Goal: Task Accomplishment & Management: Manage account settings

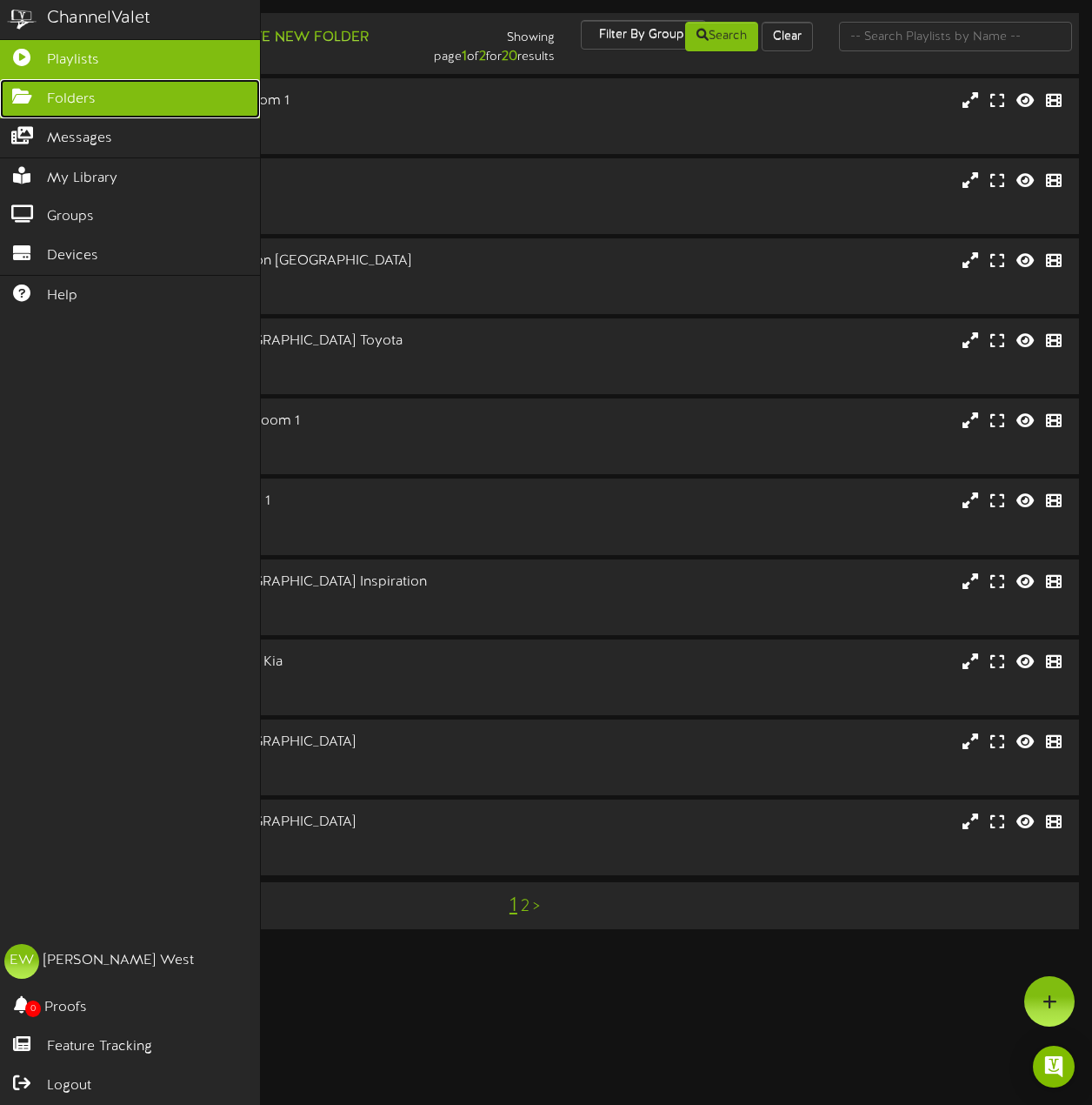
click at [101, 103] on link "Folders" at bounding box center [130, 99] width 261 height 39
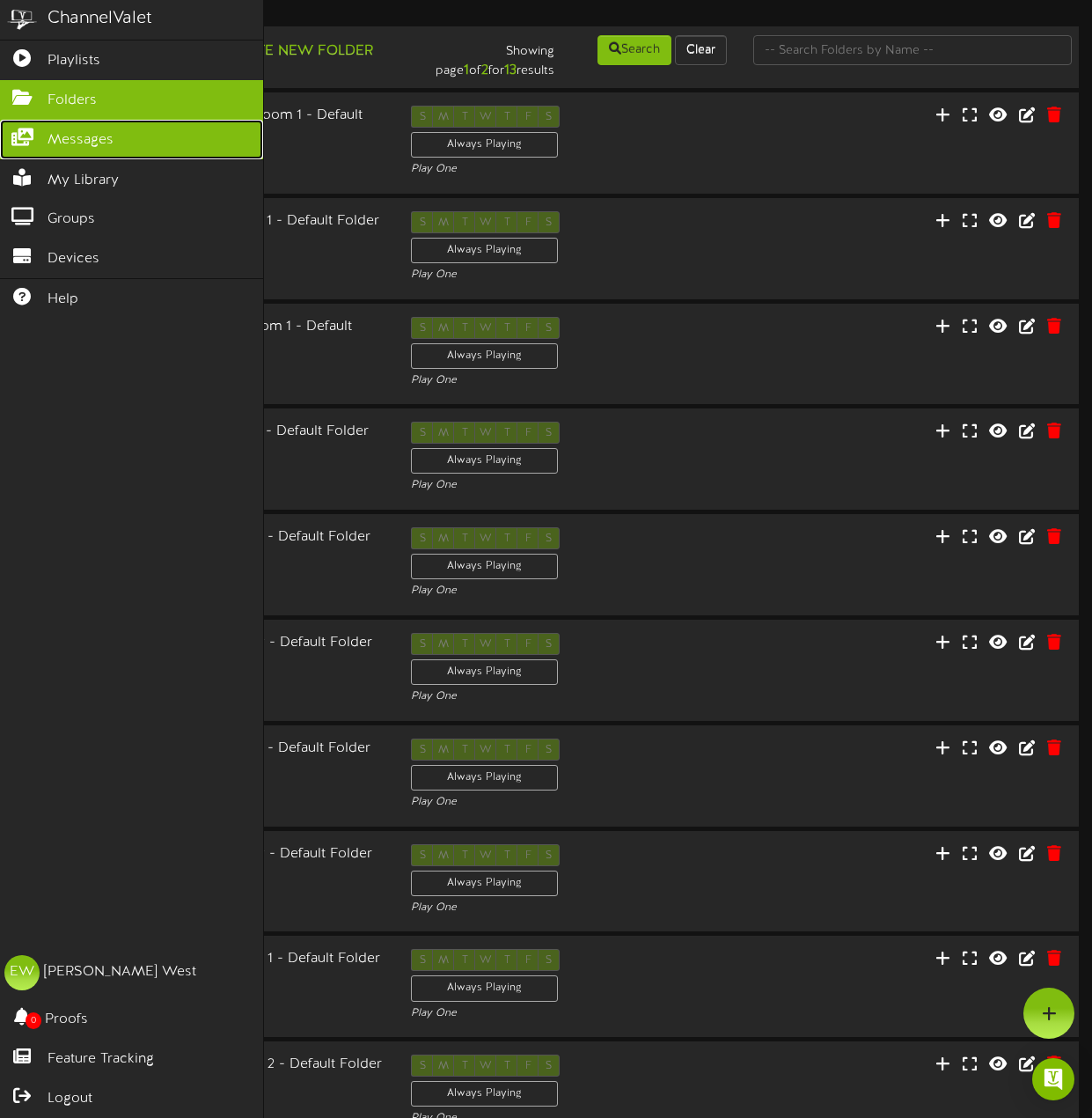
click at [66, 139] on span "Messages" at bounding box center [80, 140] width 66 height 20
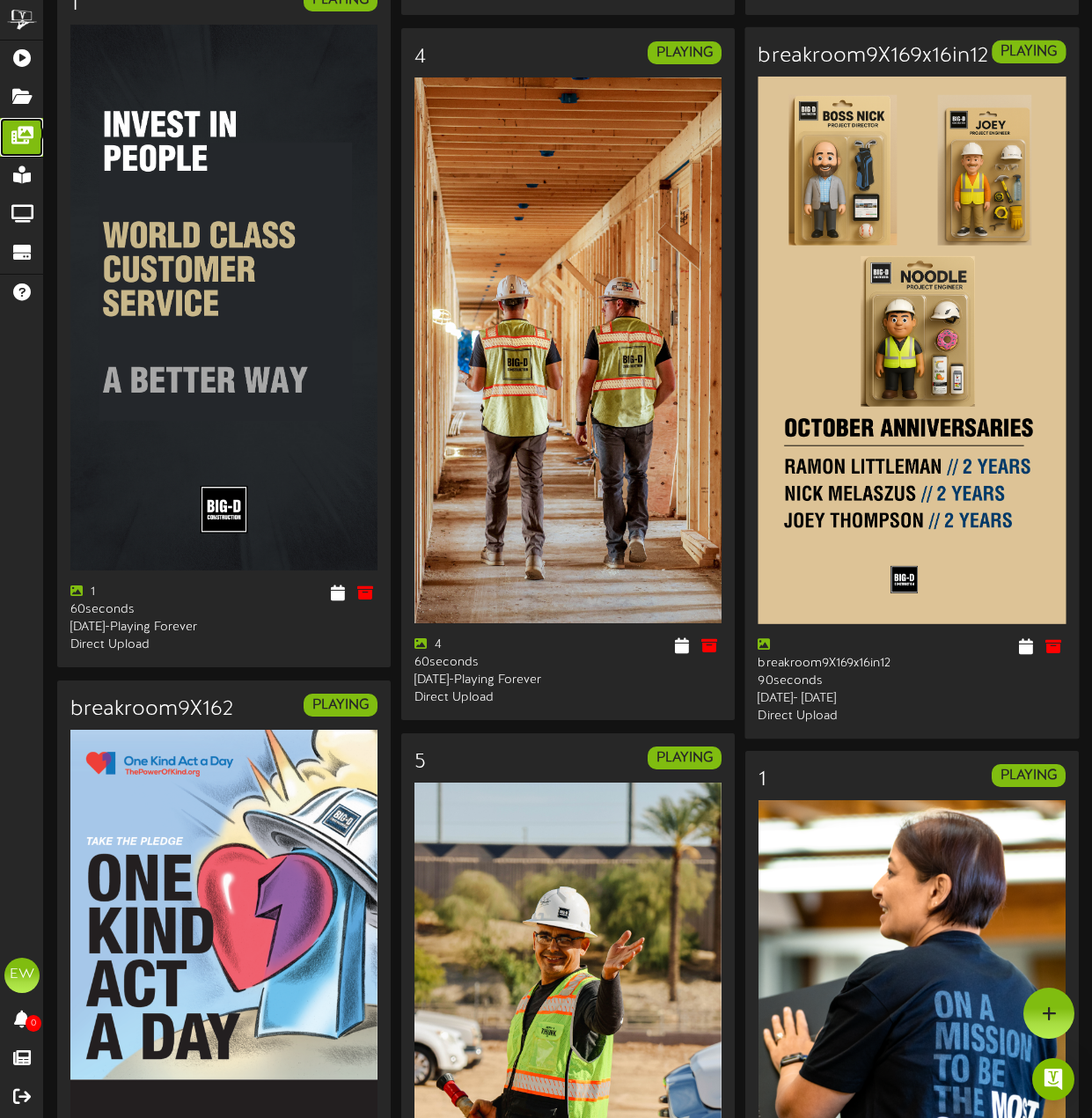
scroll to position [2955, 0]
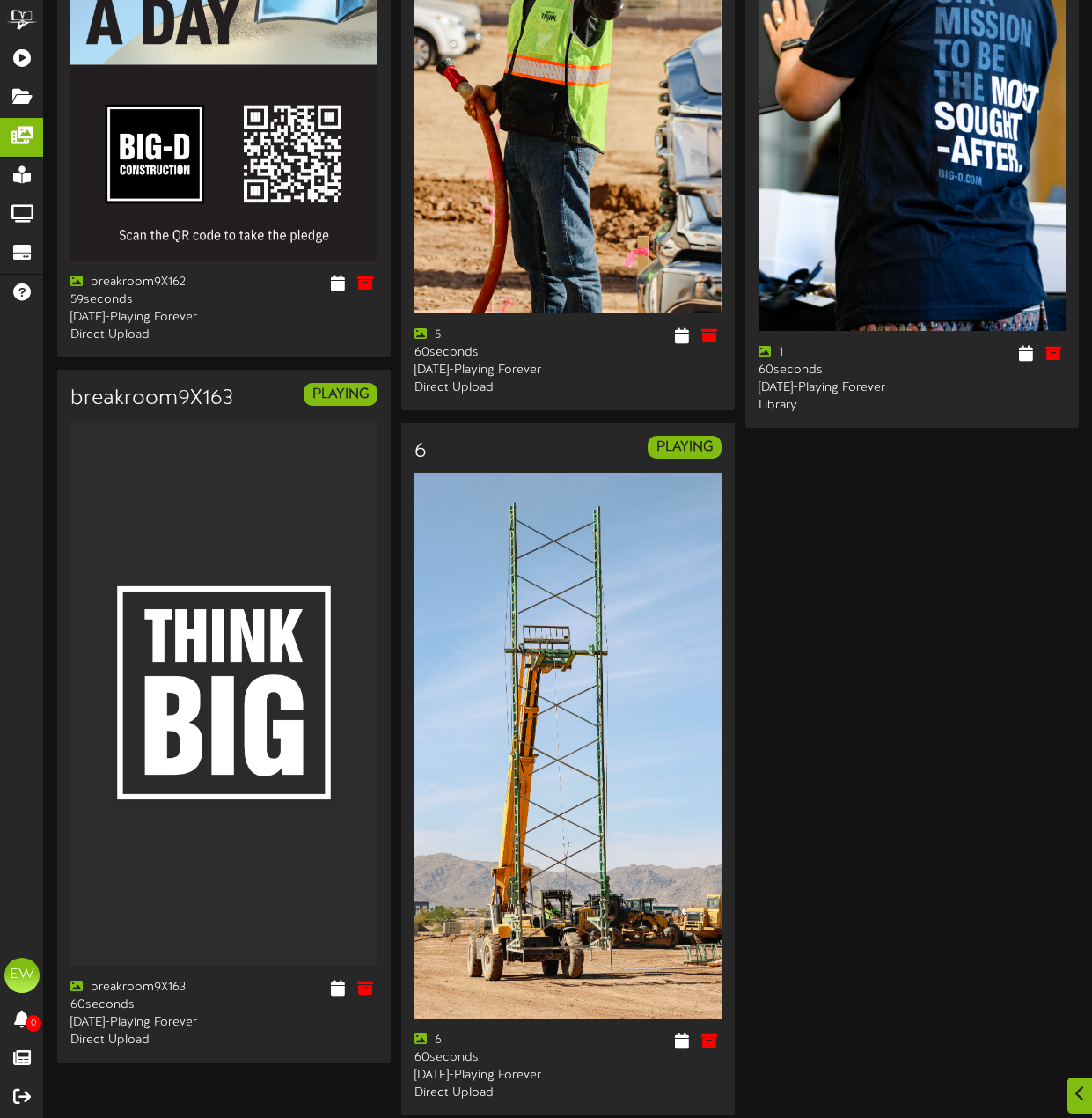
scroll to position [4167, 0]
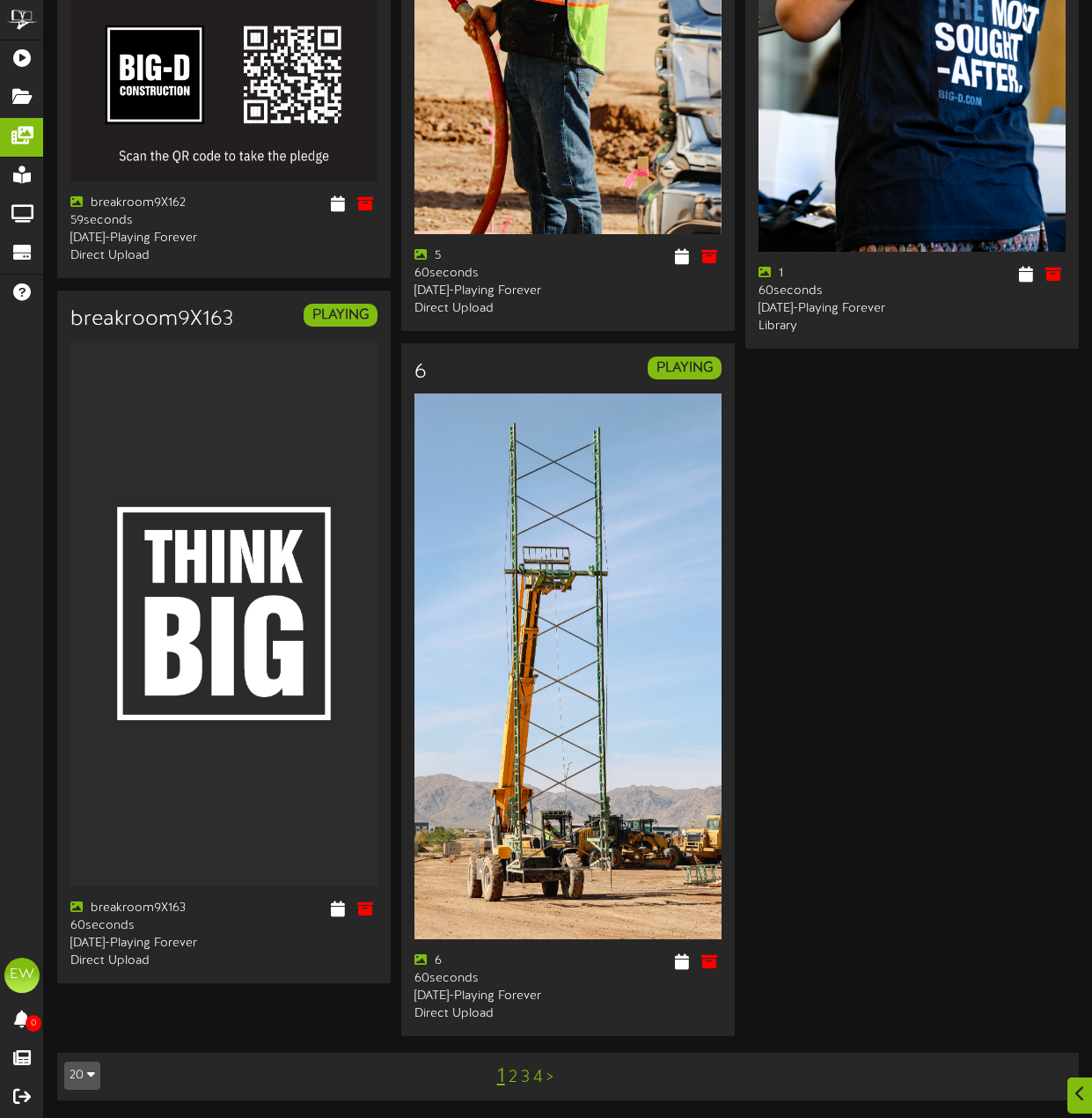
click at [508, 1080] on link "2" at bounding box center [512, 1077] width 9 height 20
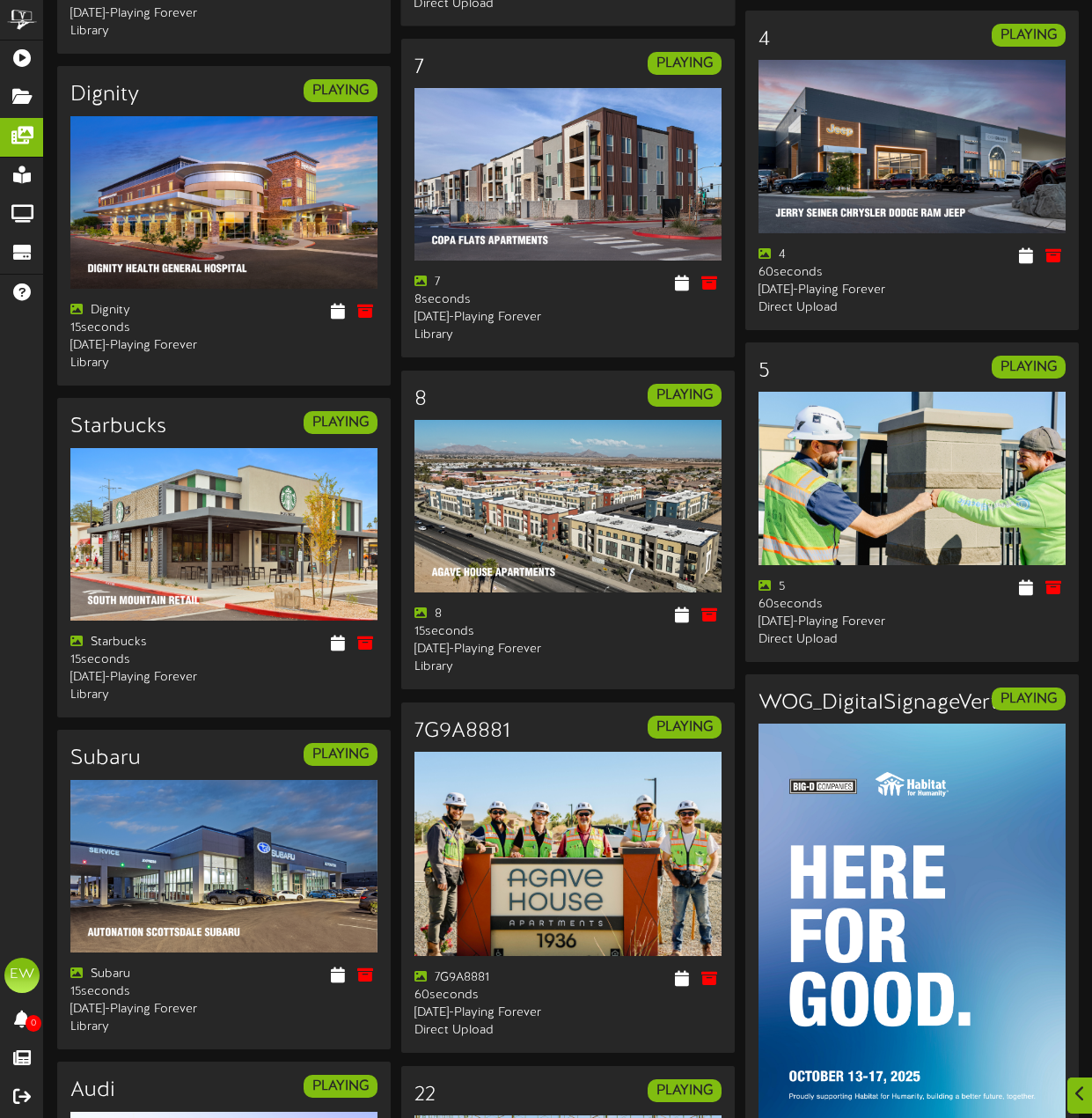
scroll to position [1581, 0]
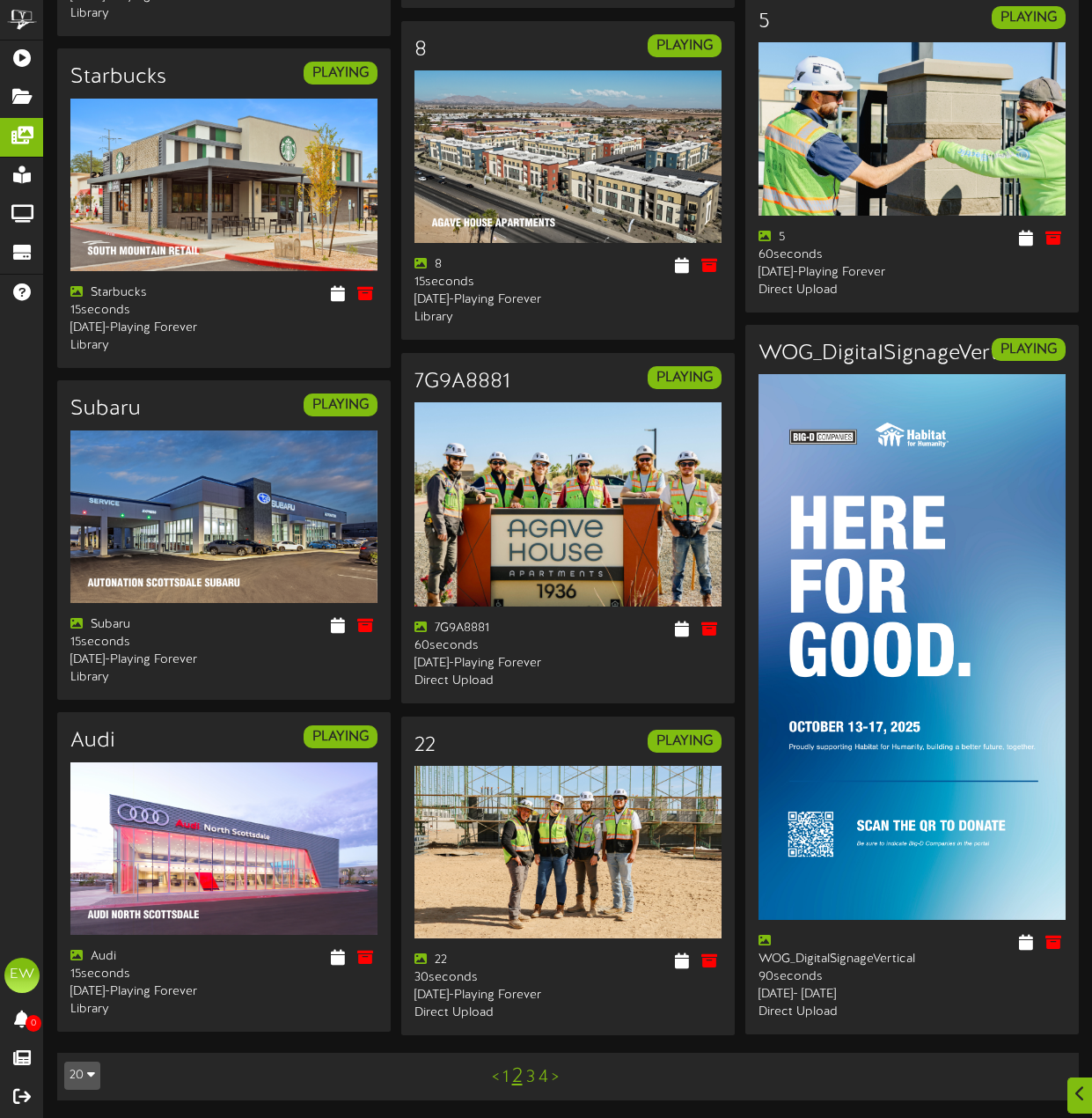
click at [534, 1080] on link "3" at bounding box center [530, 1077] width 9 height 20
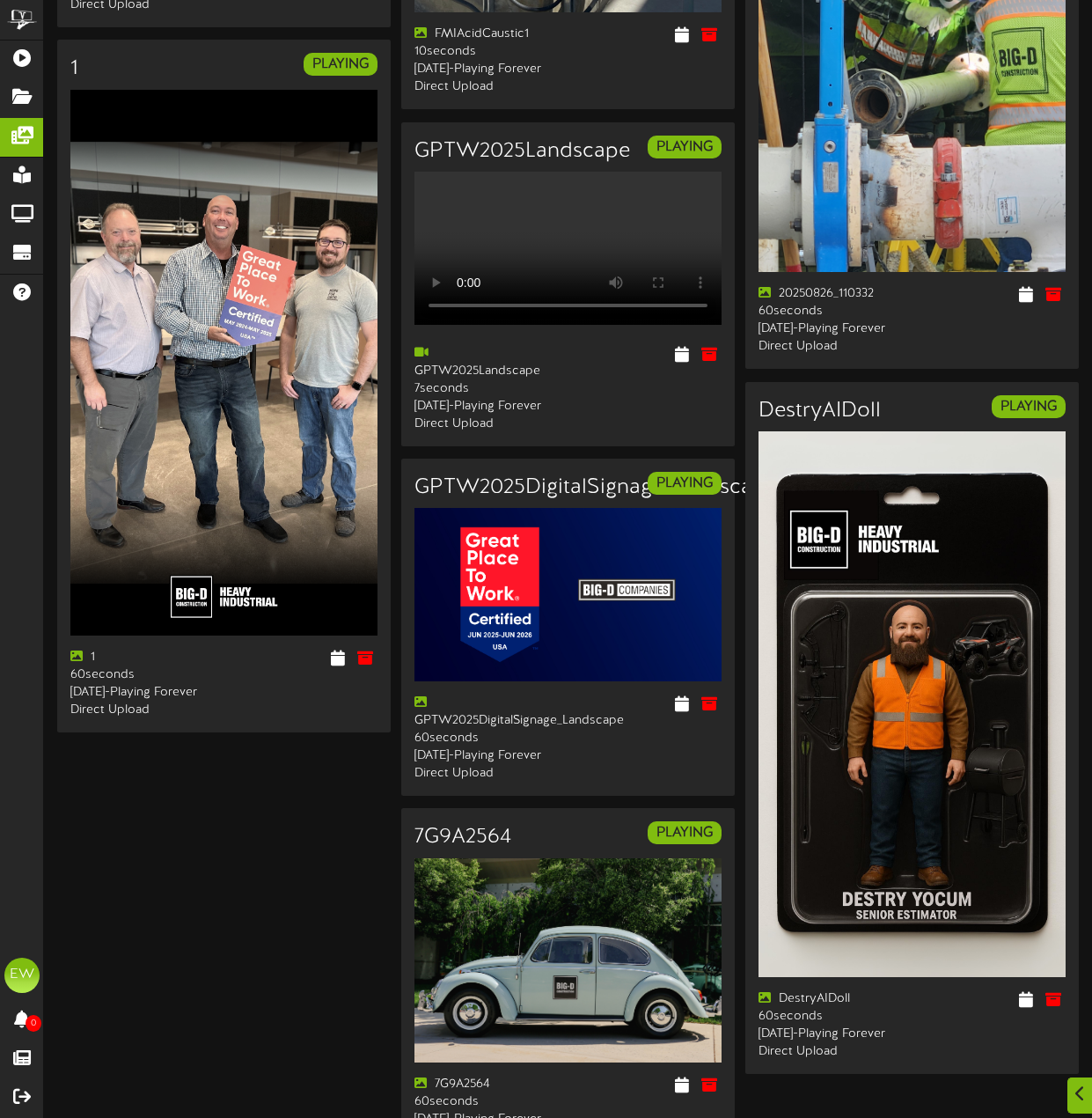
scroll to position [3067, 0]
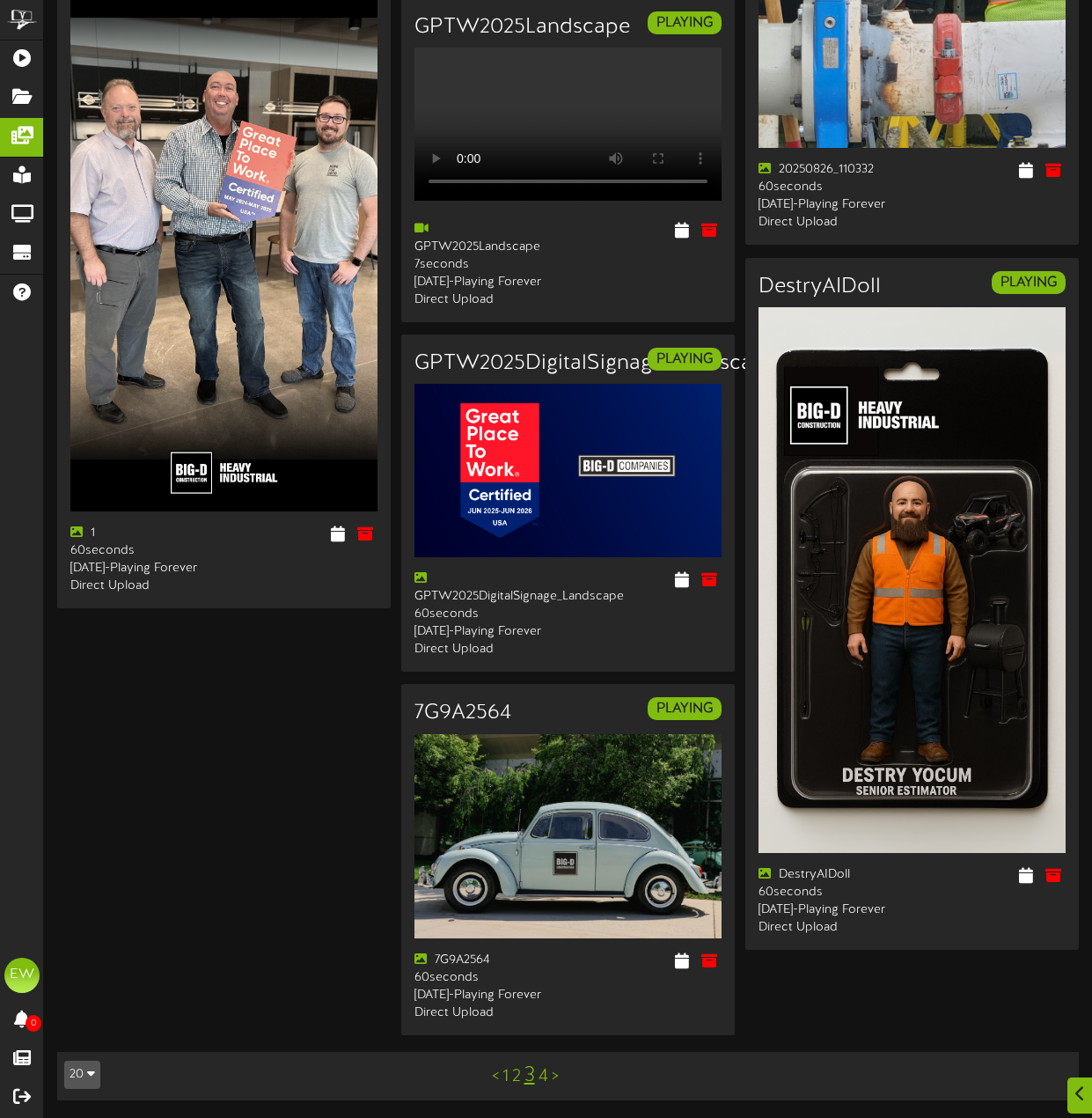
click at [542, 1083] on link "4" at bounding box center [543, 1076] width 10 height 20
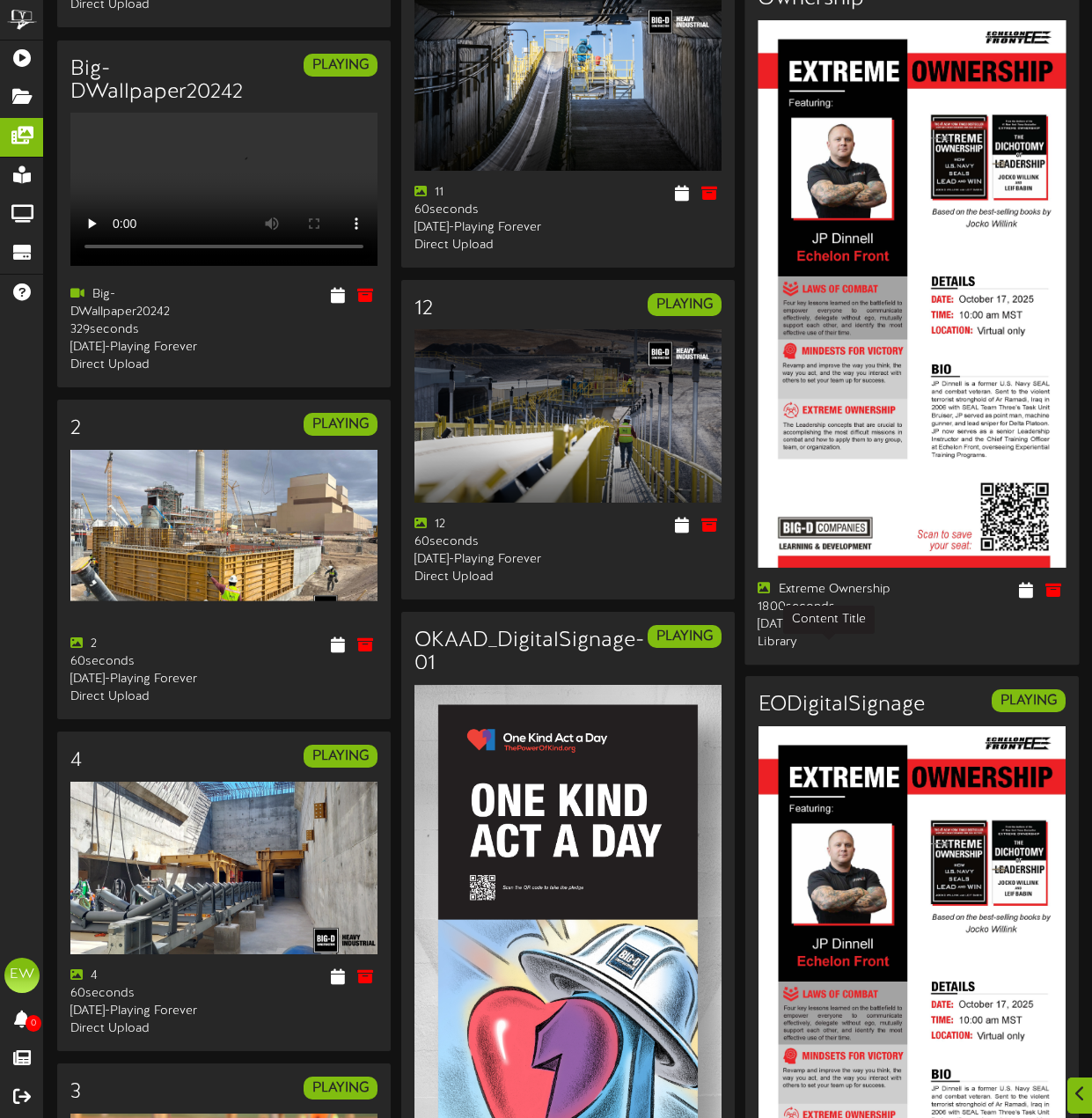
scroll to position [1511, 0]
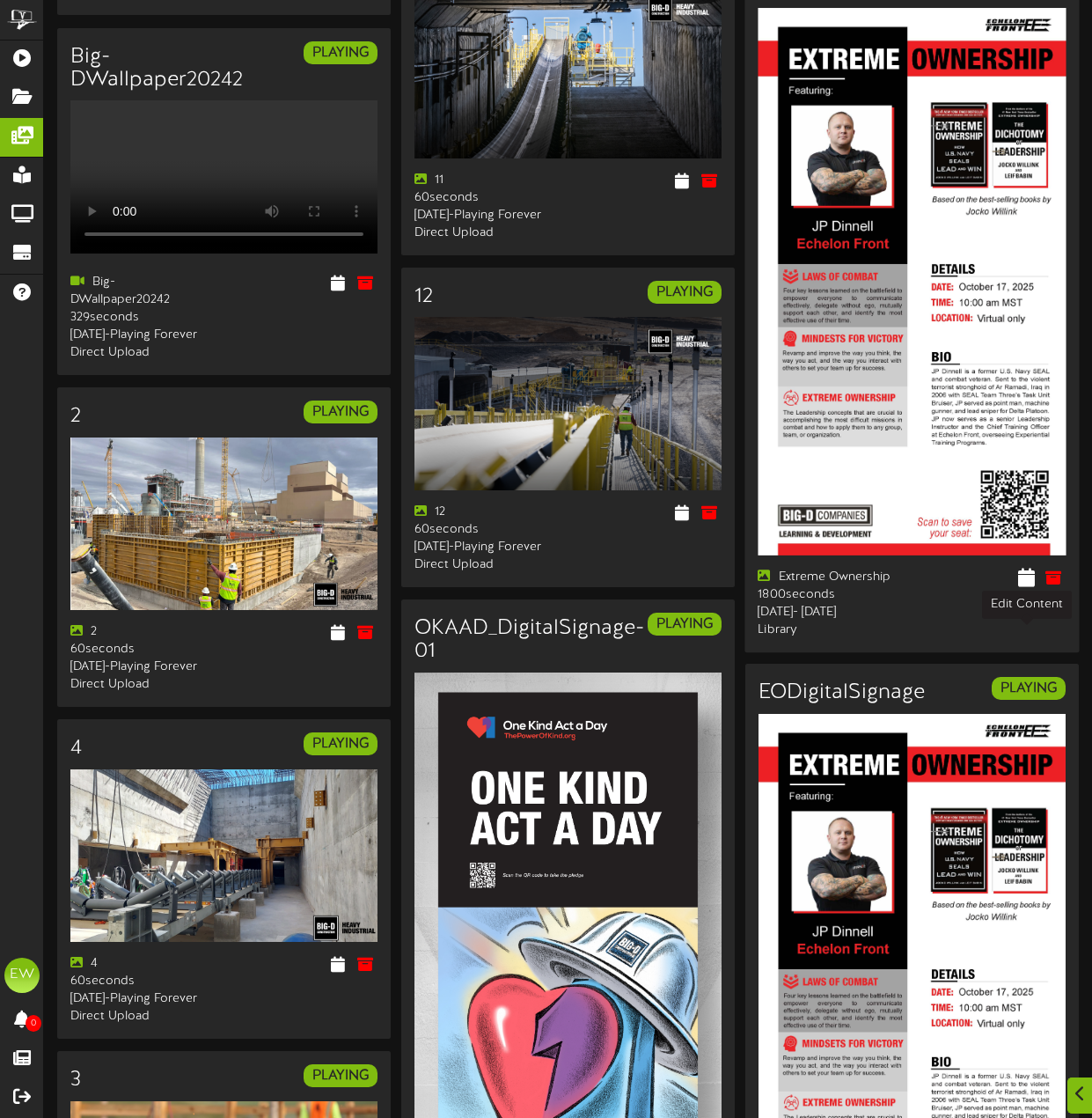
click at [1019, 586] on icon at bounding box center [1026, 577] width 17 height 20
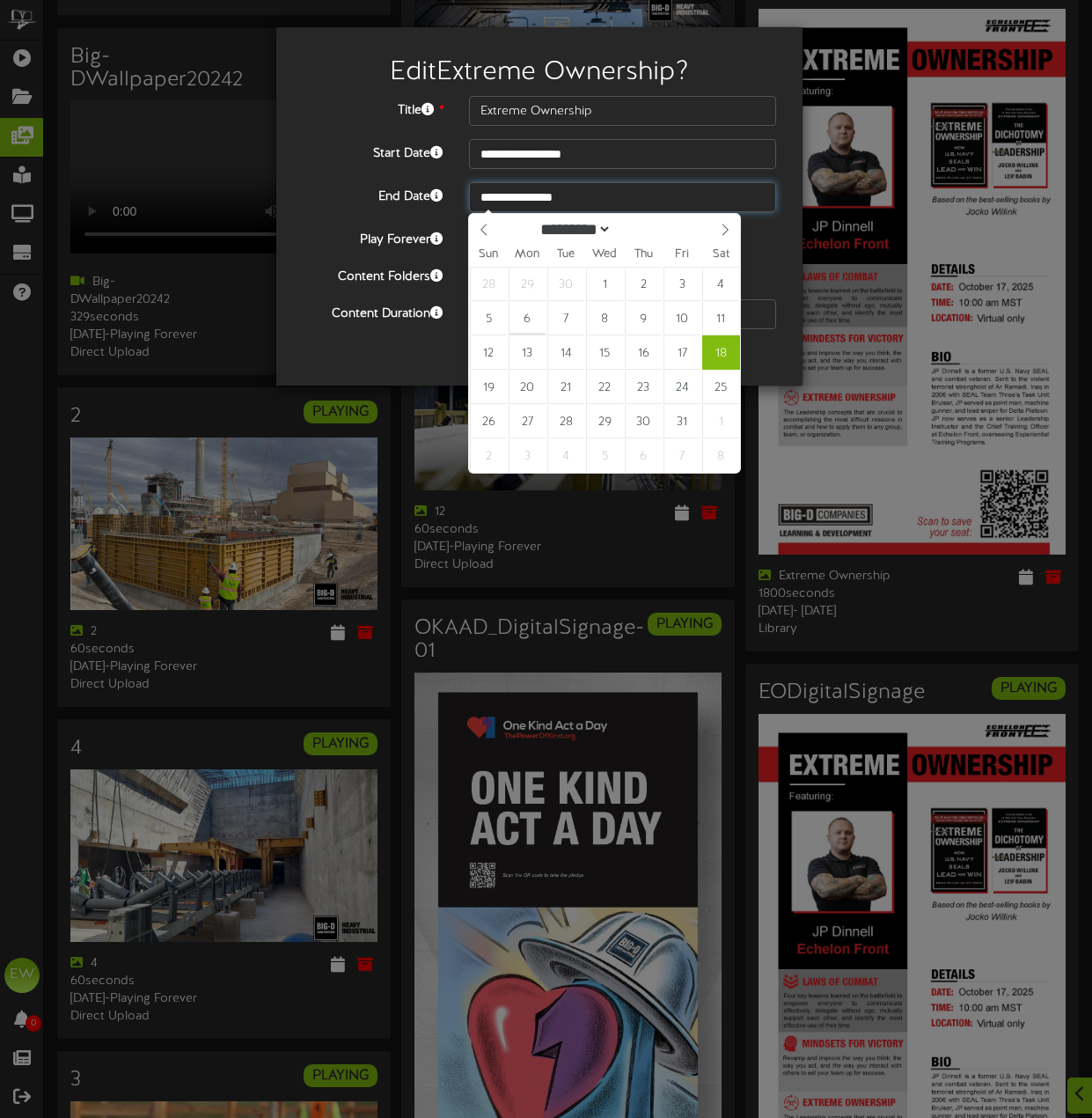
click at [564, 208] on input "**********" at bounding box center [622, 197] width 307 height 30
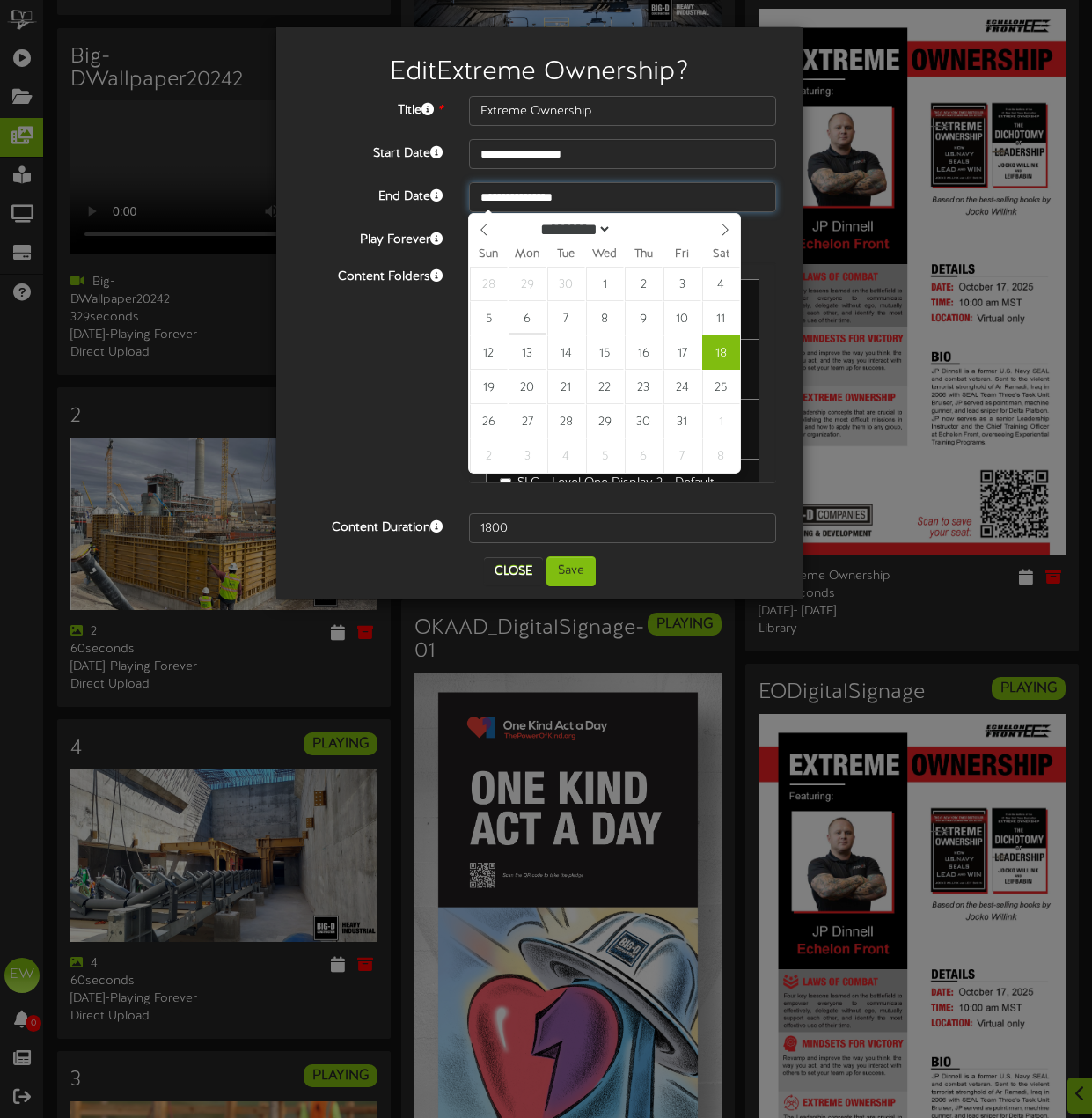
click at [564, 202] on input "**********" at bounding box center [622, 197] width 307 height 30
click at [382, 467] on div "Content Folders [US_STATE] - SW - Breakroom 1 - Default Folder [US_STATE] - HI …" at bounding box center [539, 382] width 499 height 238
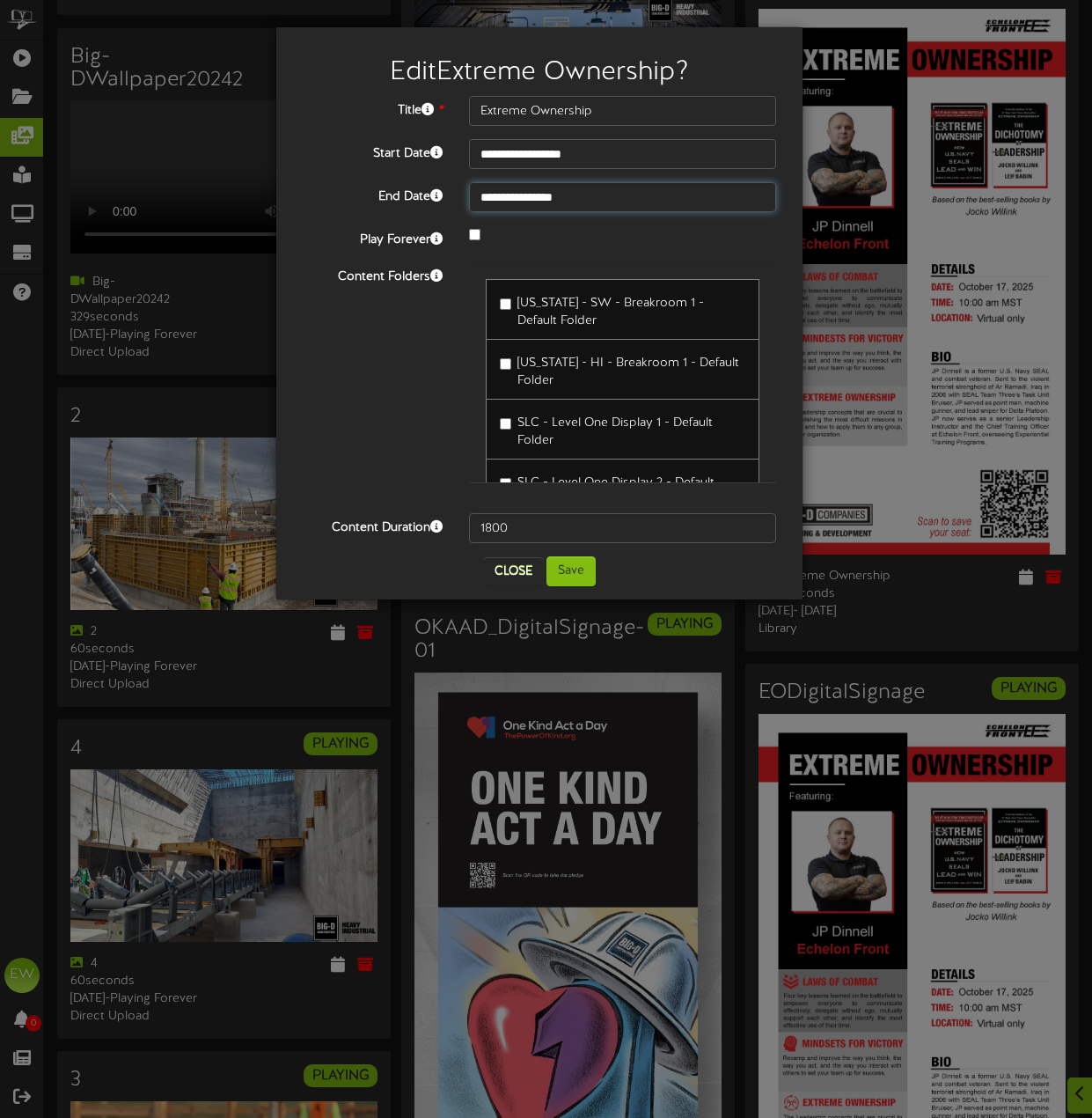
click at [588, 197] on input "**********" at bounding box center [622, 197] width 307 height 30
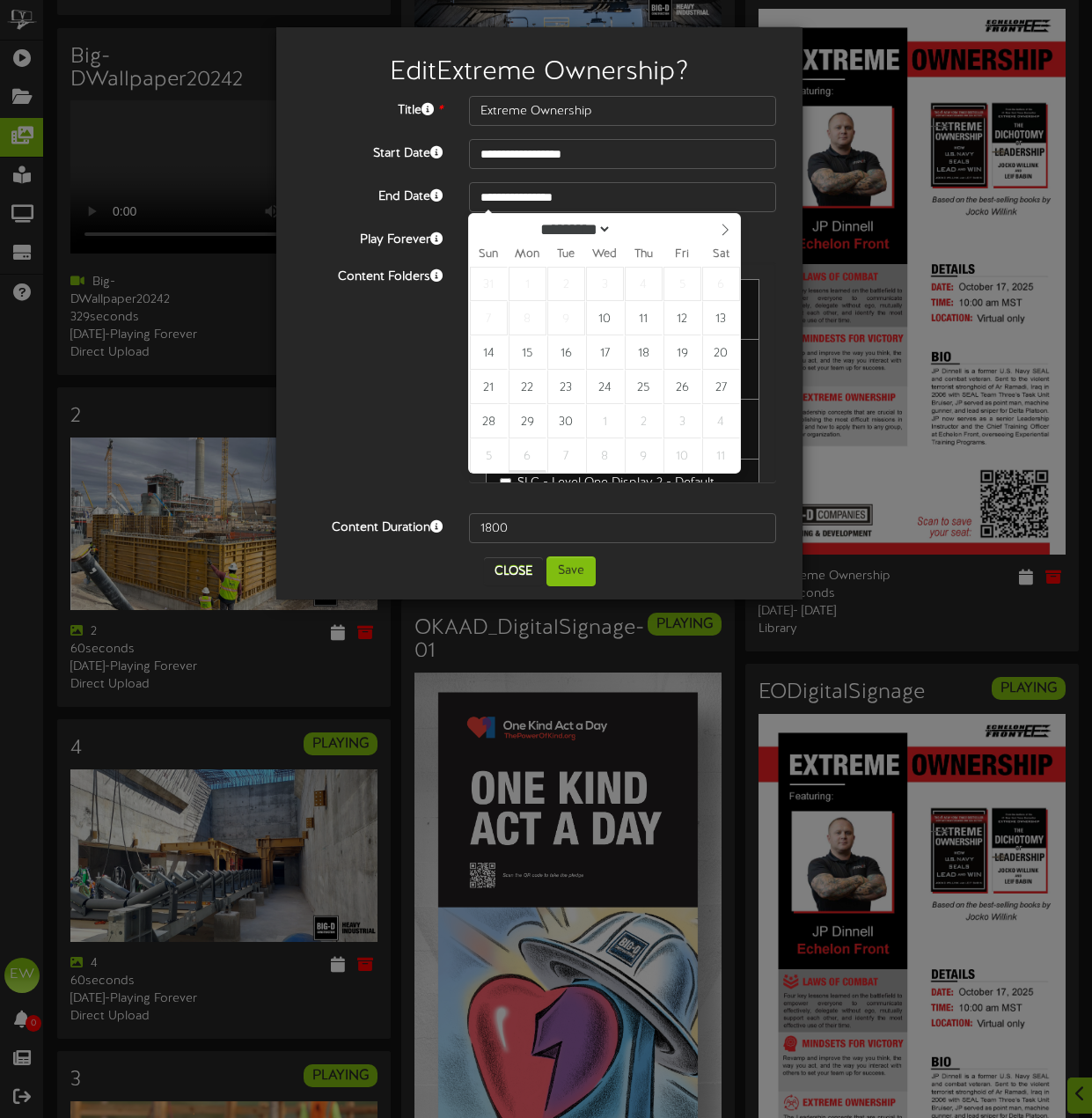
click at [483, 232] on div "********* ******* ******** ******** ****" at bounding box center [603, 228] width 271 height 28
select select "*"
click at [719, 235] on icon at bounding box center [724, 230] width 12 height 12
type input "**********"
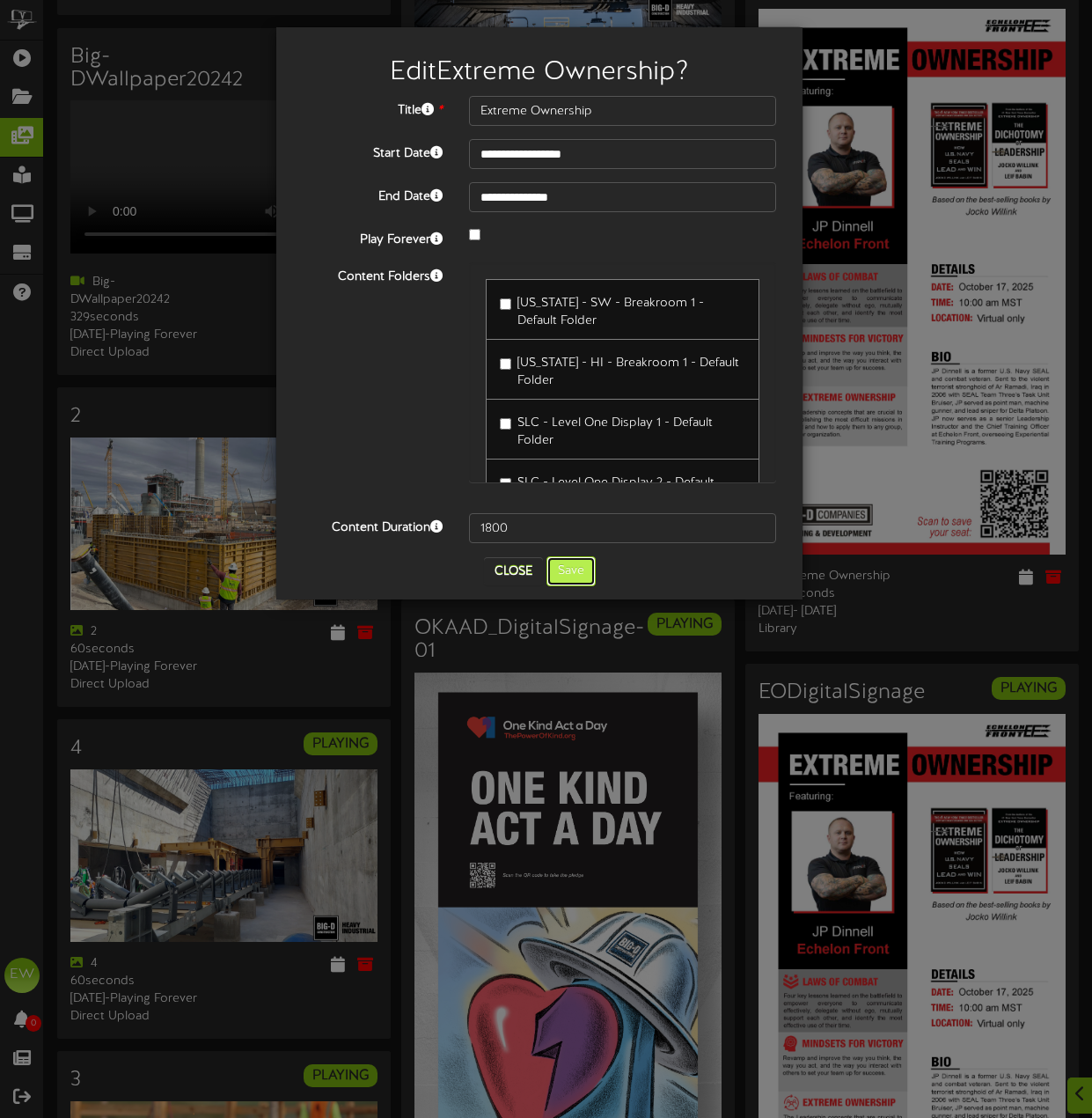
click at [587, 576] on button "Save" at bounding box center [571, 571] width 50 height 30
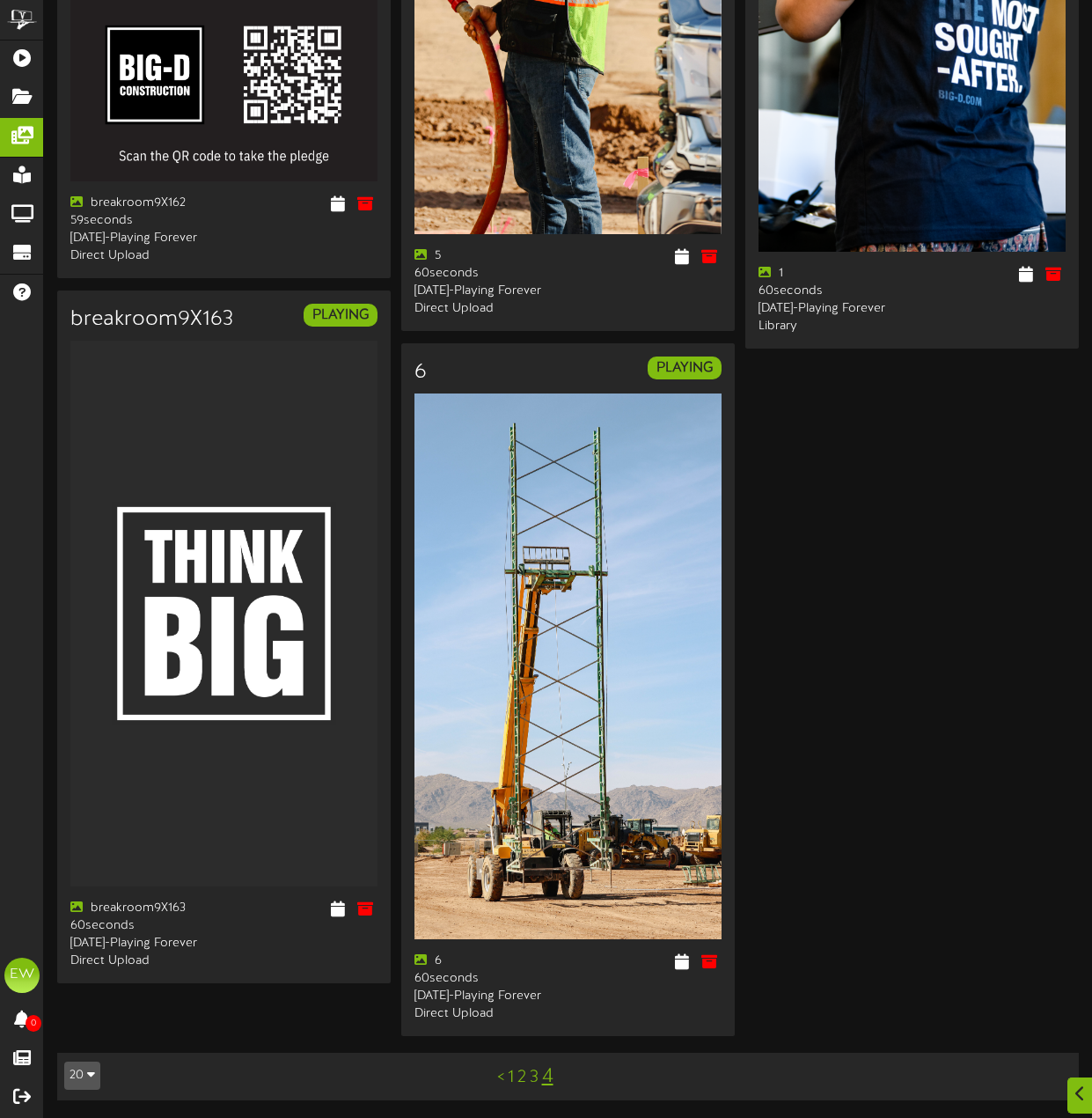
scroll to position [4167, 0]
click at [511, 1076] on link "1" at bounding box center [510, 1077] width 6 height 20
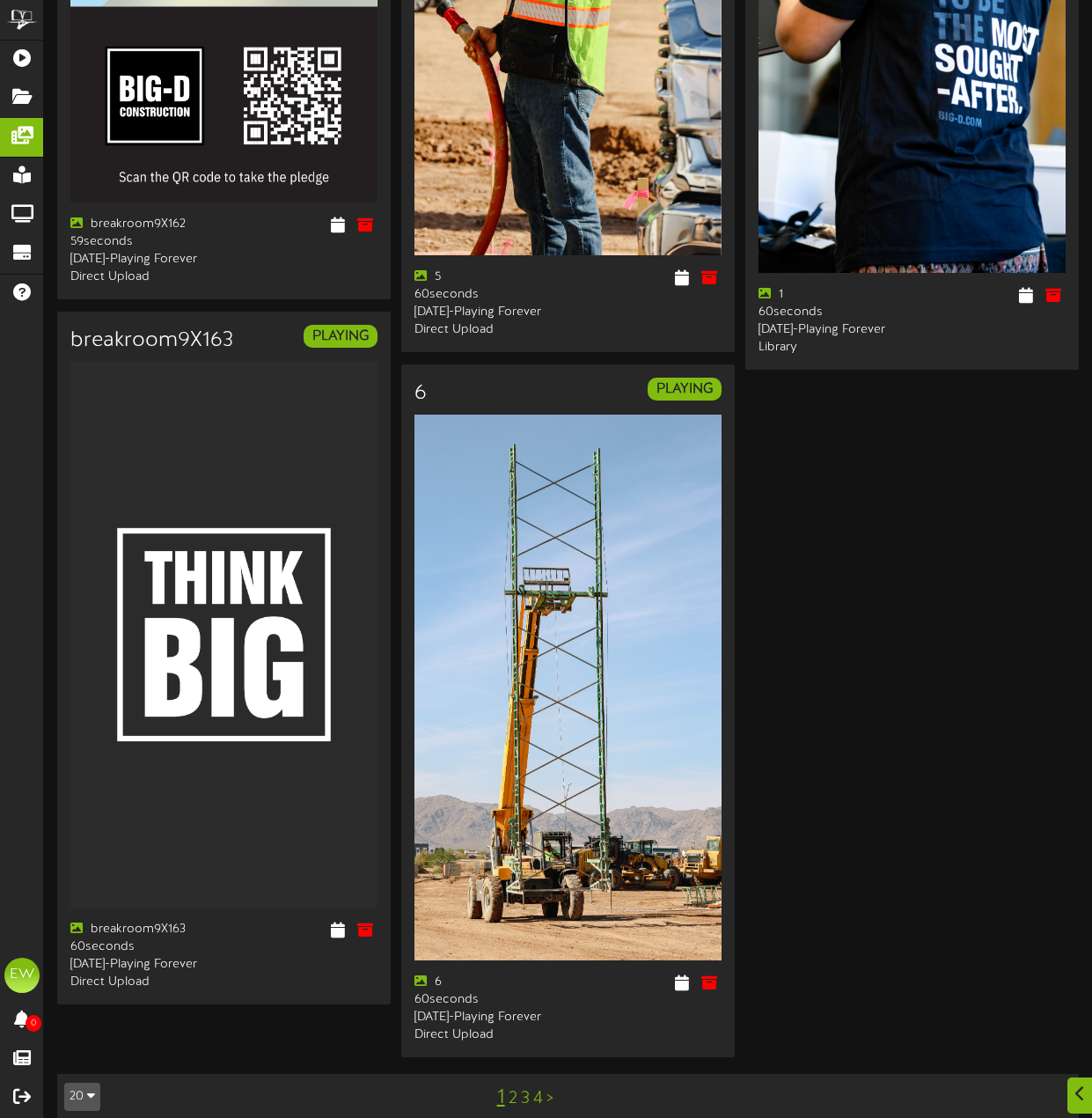
scroll to position [4167, 0]
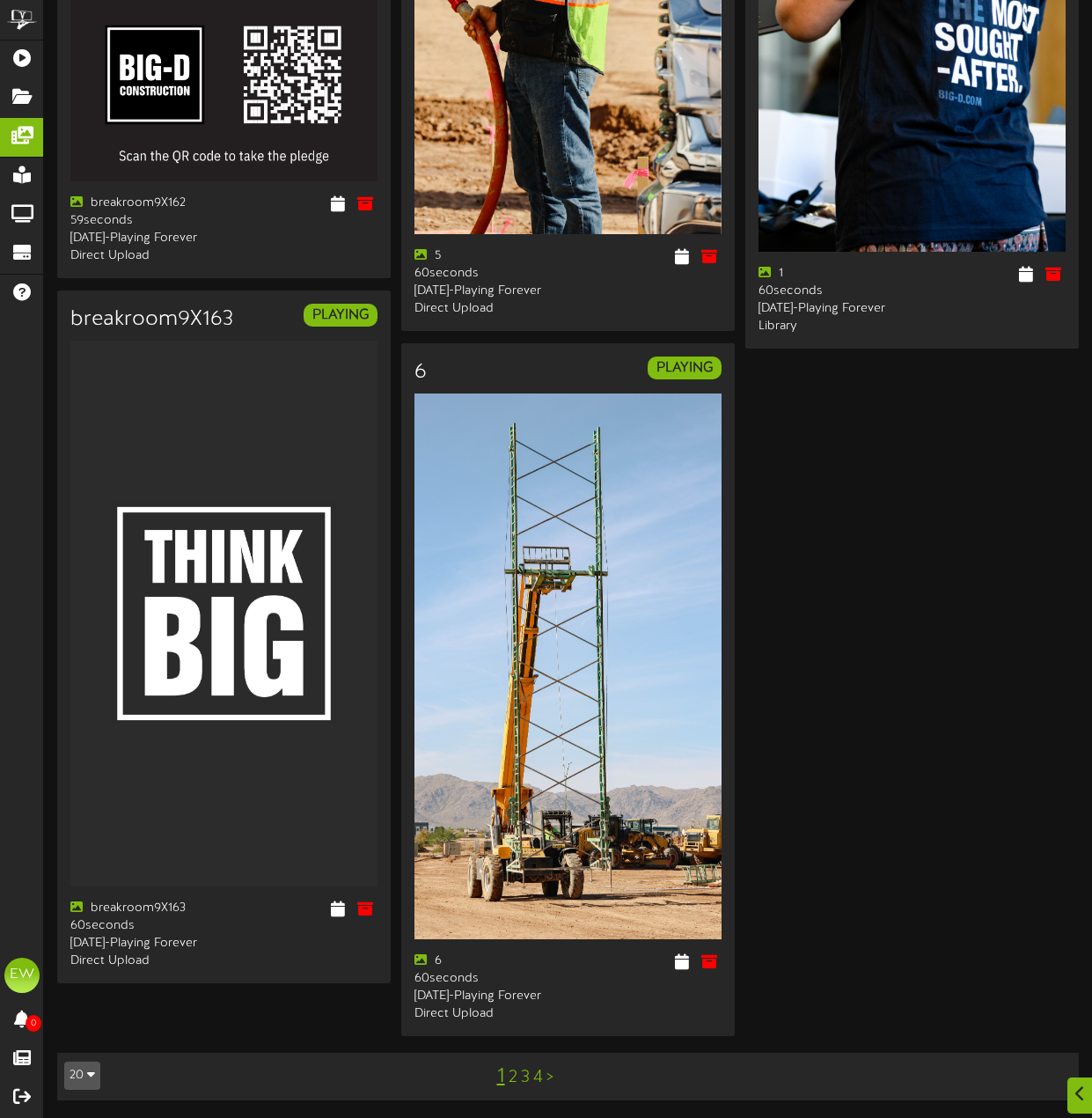
click at [528, 1075] on link "3" at bounding box center [525, 1077] width 9 height 20
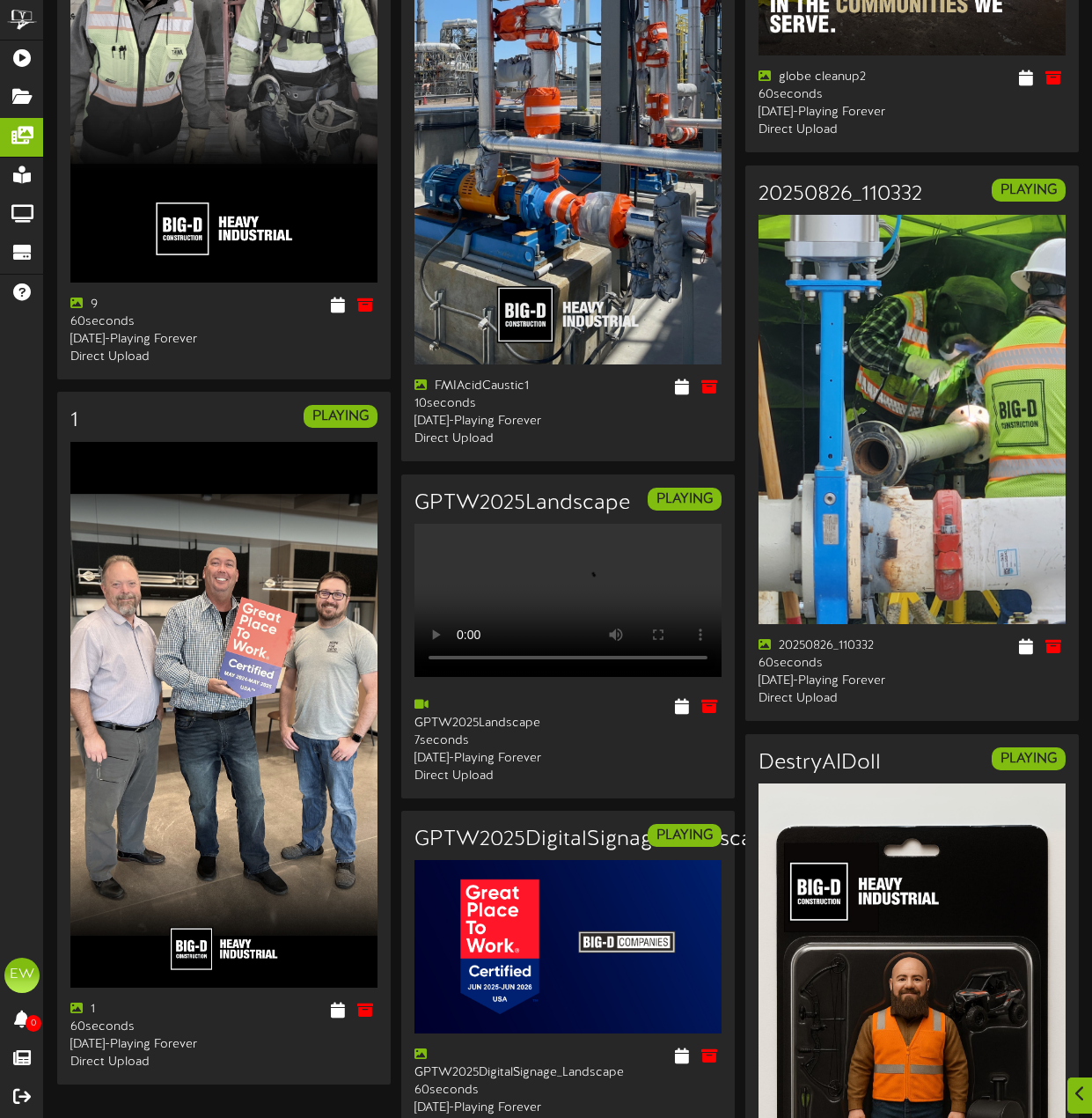
scroll to position [3067, 0]
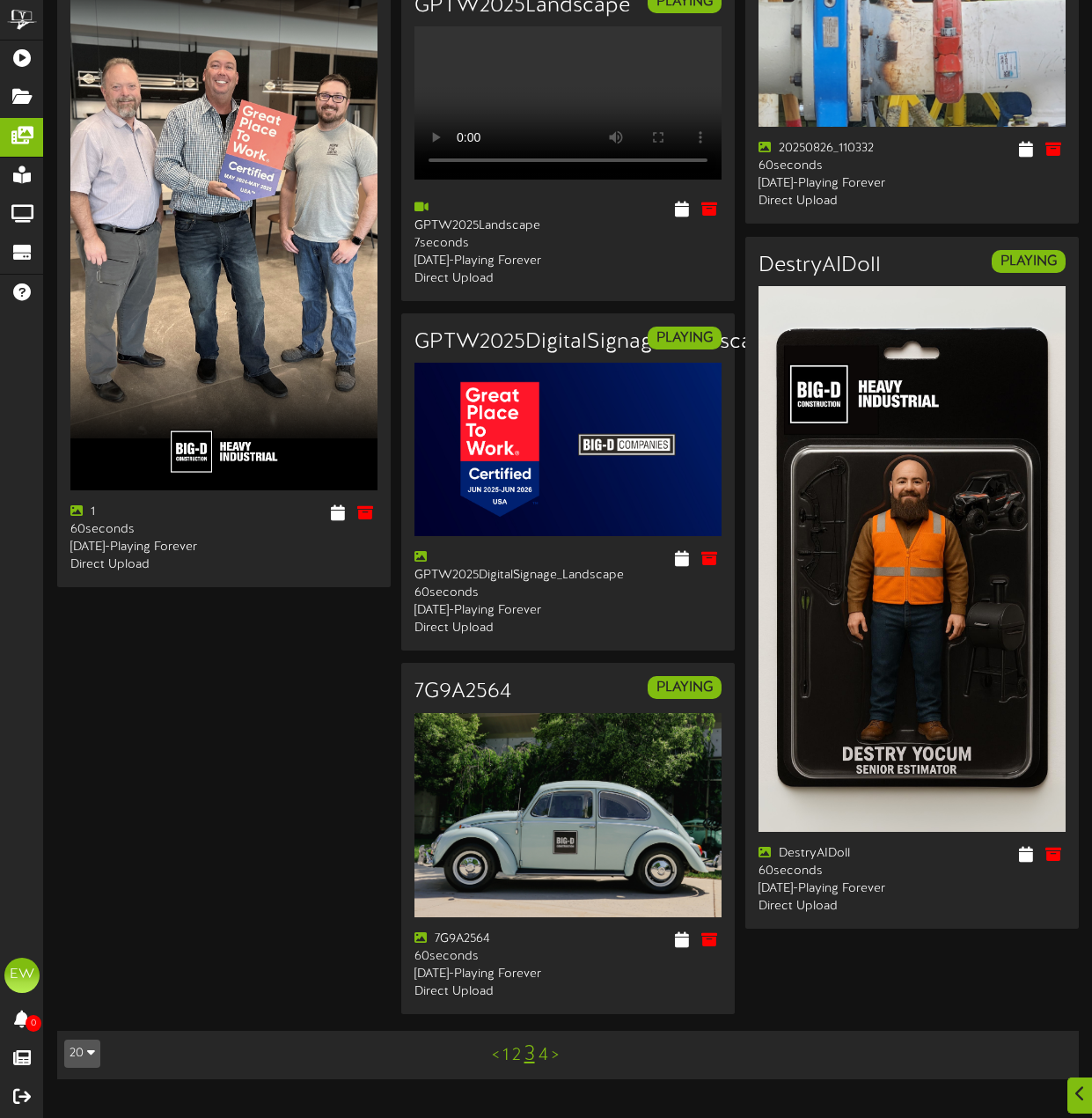
click at [543, 1064] on link "4" at bounding box center [543, 1056] width 10 height 20
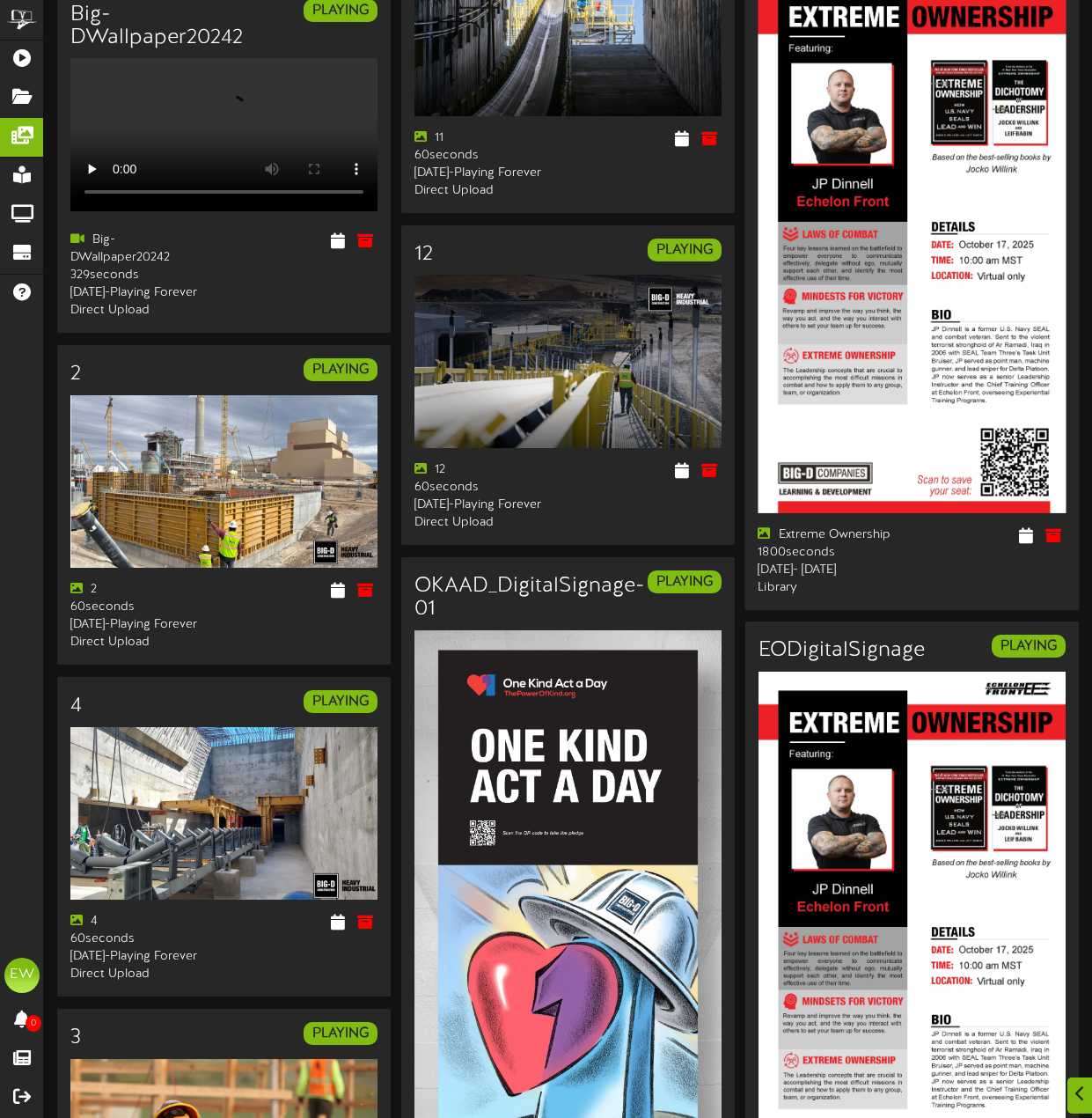
scroll to position [1584, 0]
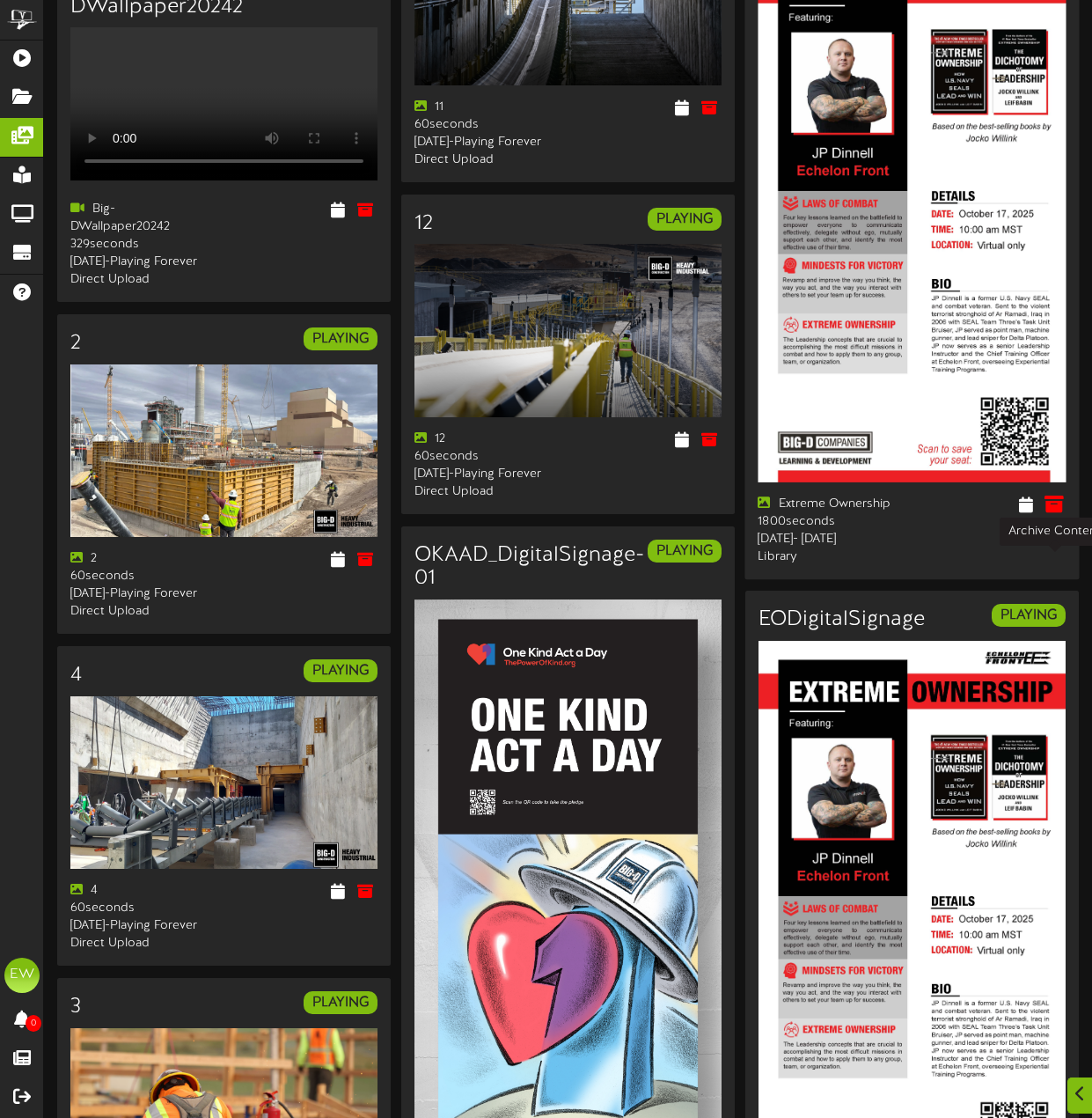
click at [1057, 513] on icon at bounding box center [1054, 503] width 20 height 20
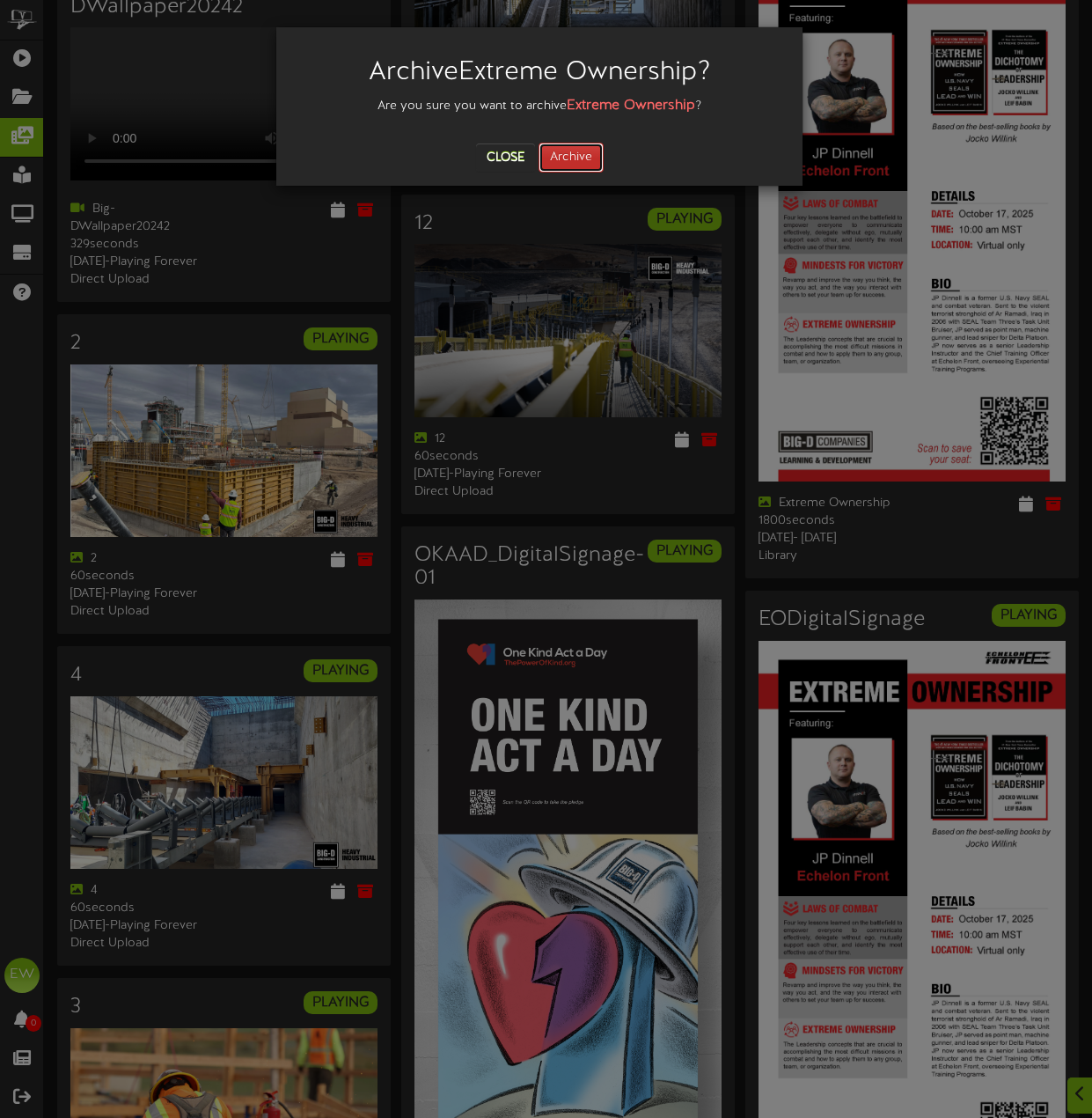
click at [574, 153] on button "Archive" at bounding box center [571, 158] width 65 height 30
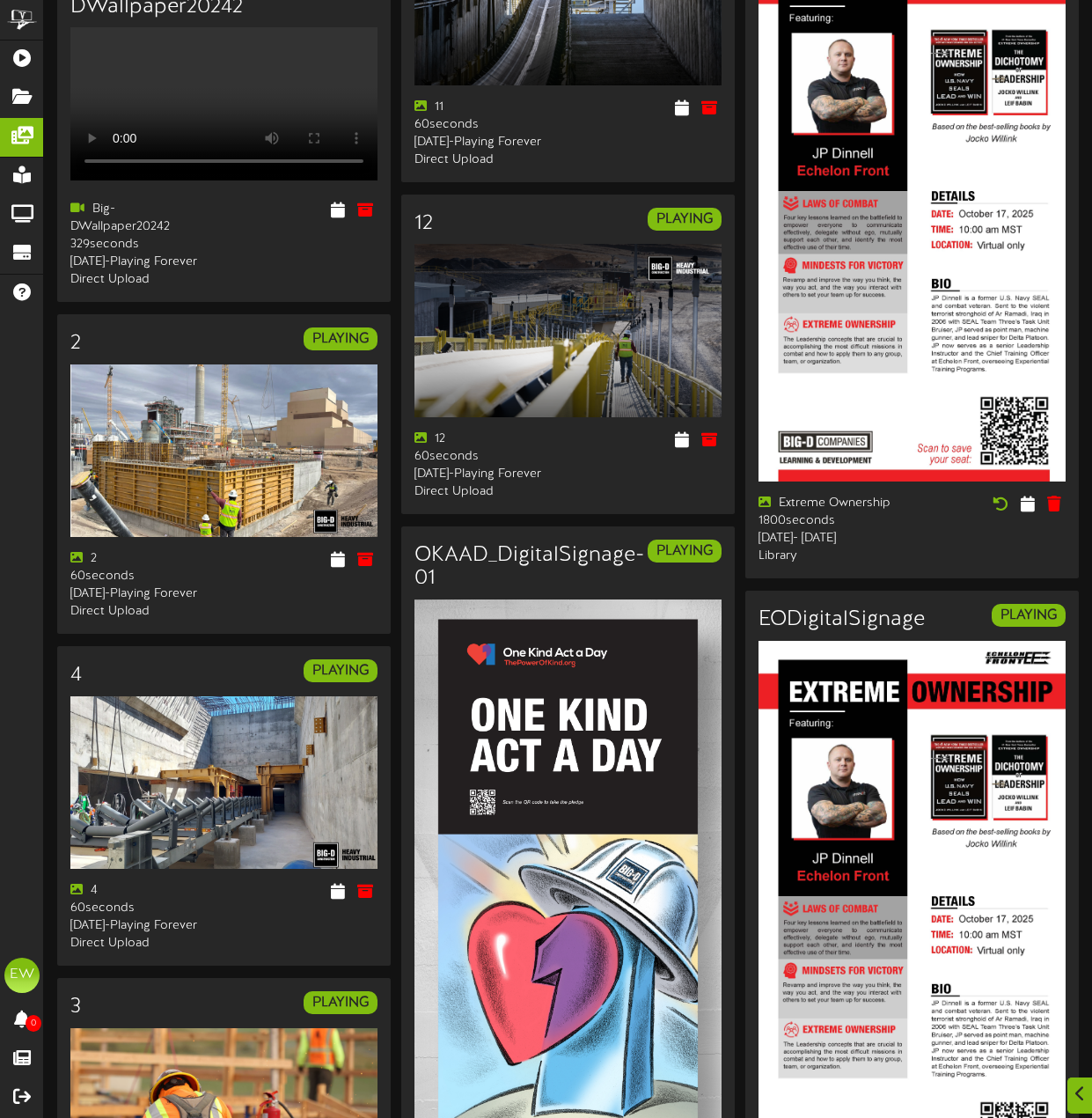
scroll to position [0, 0]
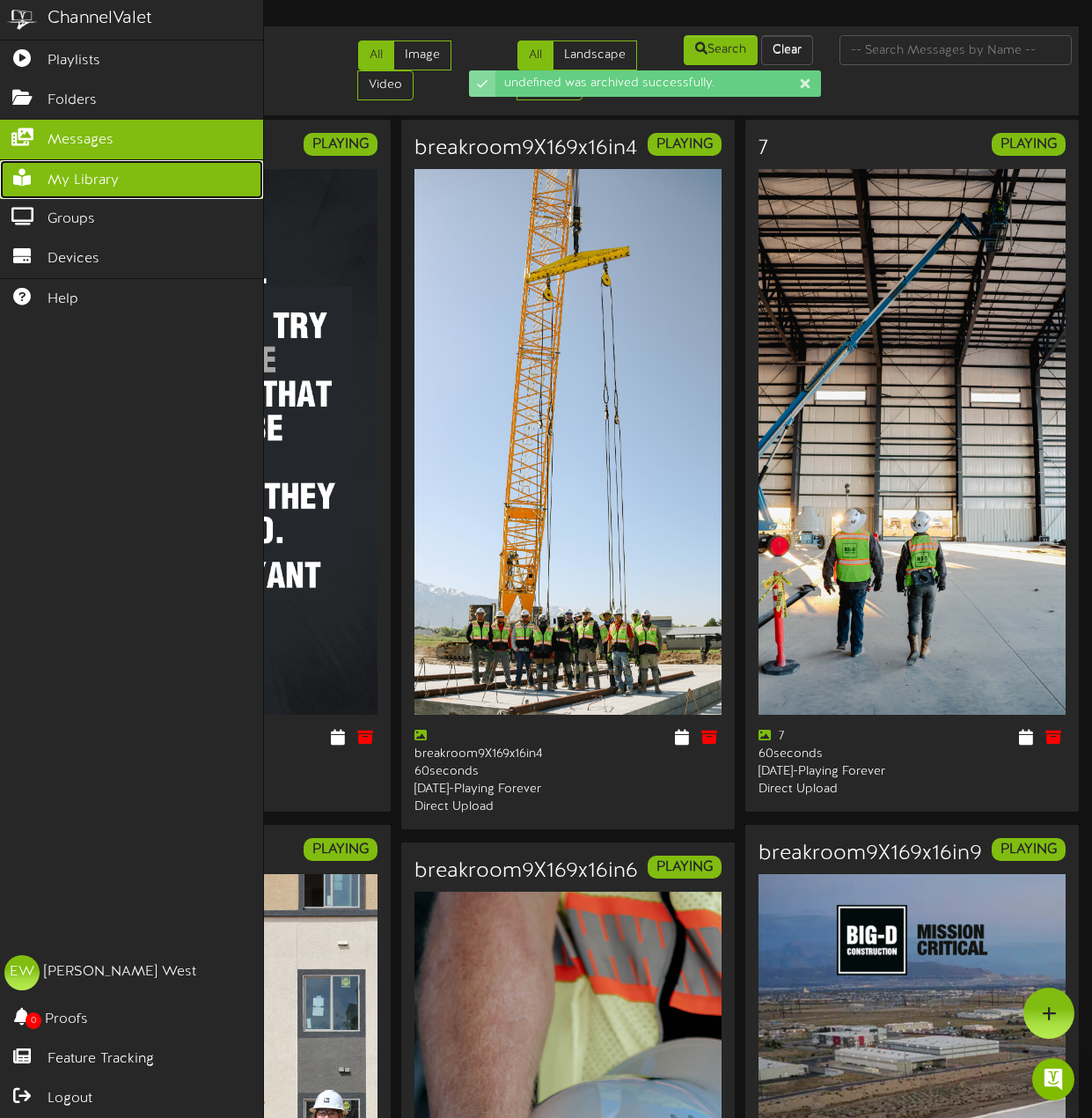
click at [75, 170] on span "My Library" at bounding box center [83, 180] width 71 height 20
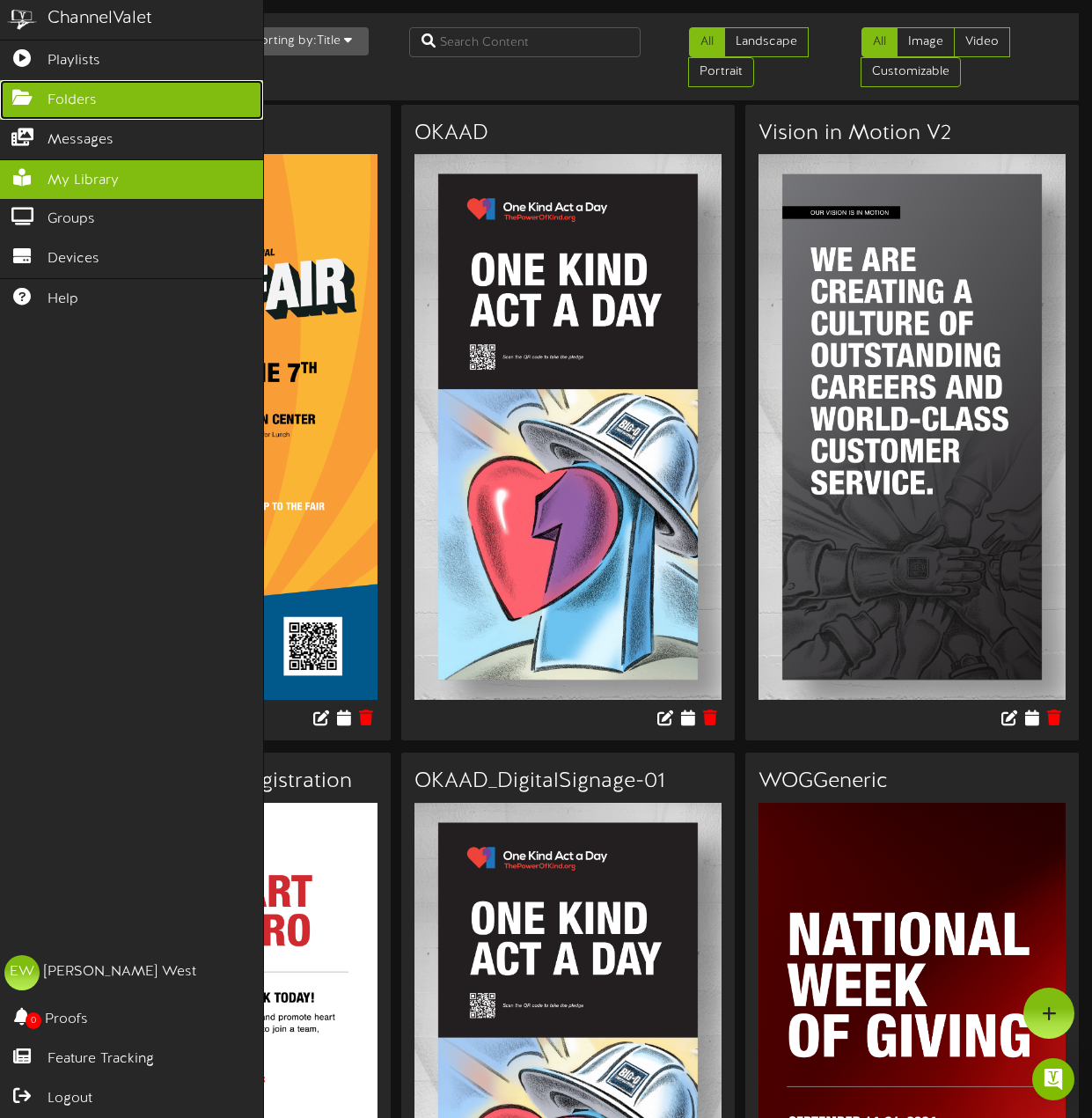
click at [20, 107] on link "Folders" at bounding box center [132, 100] width 264 height 40
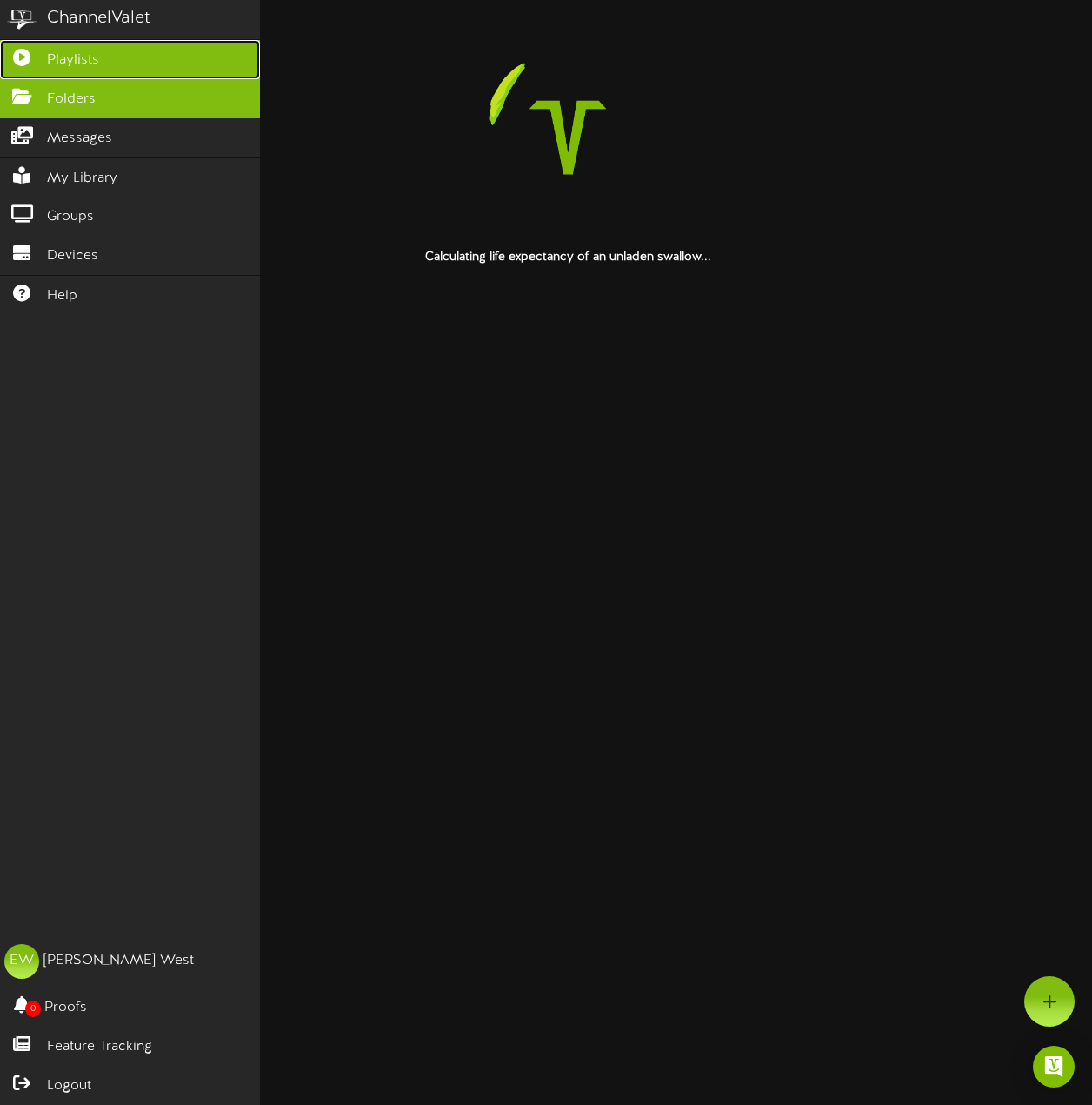
click at [46, 67] on link "Playlists" at bounding box center [130, 60] width 261 height 39
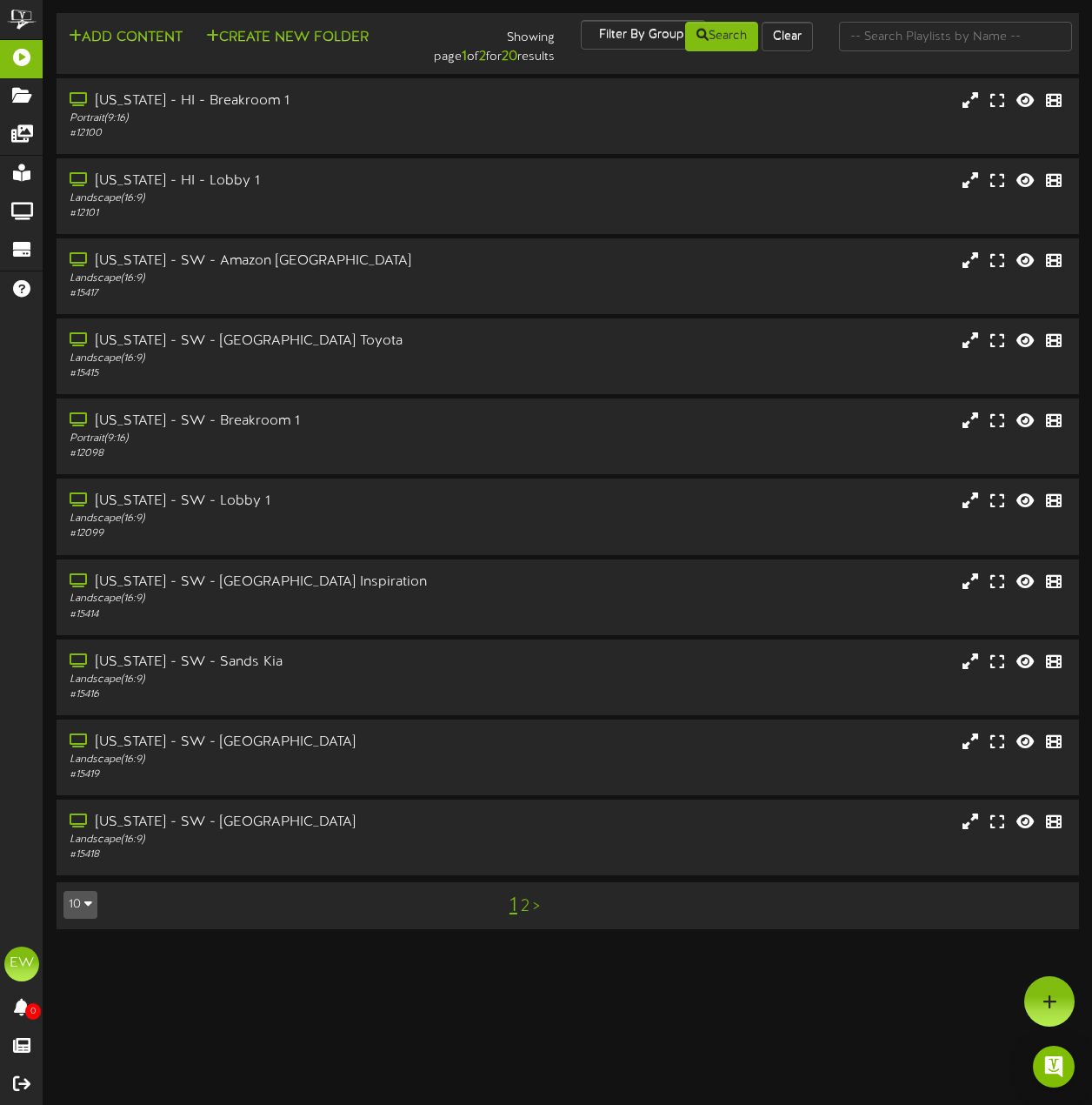
click at [523, 904] on link "2" at bounding box center [525, 906] width 9 height 20
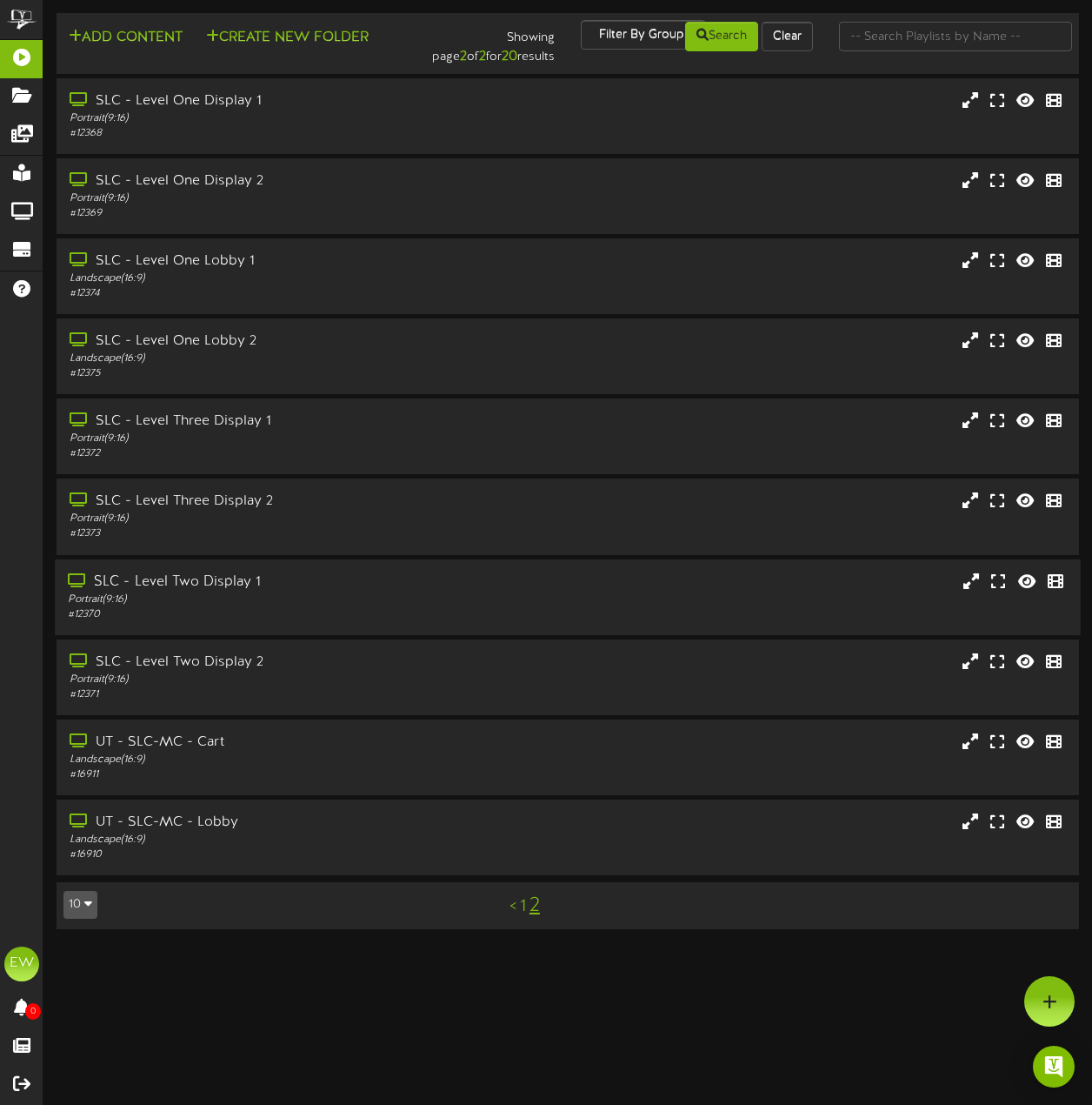
click at [233, 628] on div "SLC - Level Two Display 1 Portrait ( 9:16 ) # 12370" at bounding box center [568, 596] width 1026 height 75
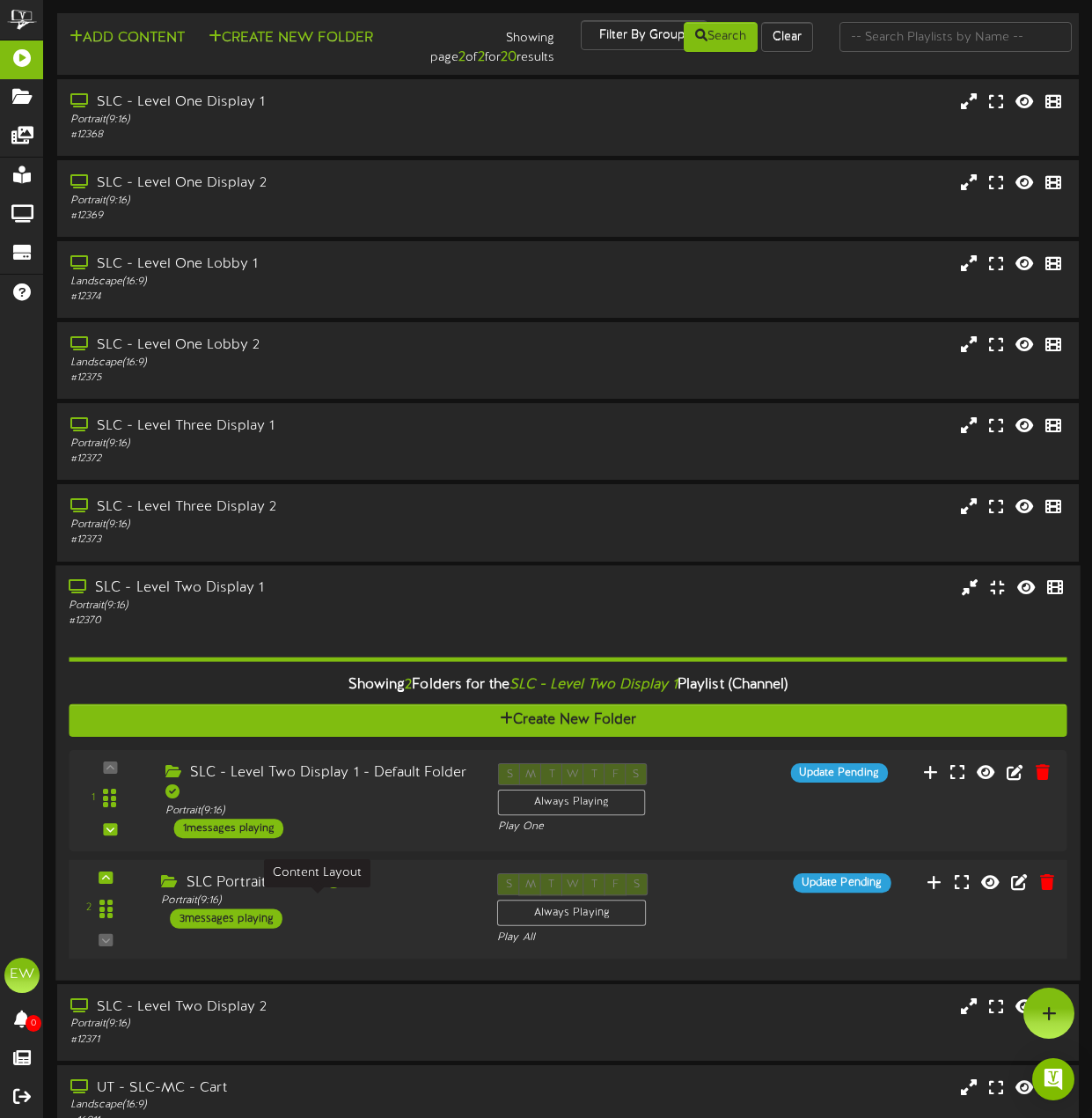
click at [371, 907] on div "Portrait ( 9:16 )" at bounding box center [315, 899] width 310 height 15
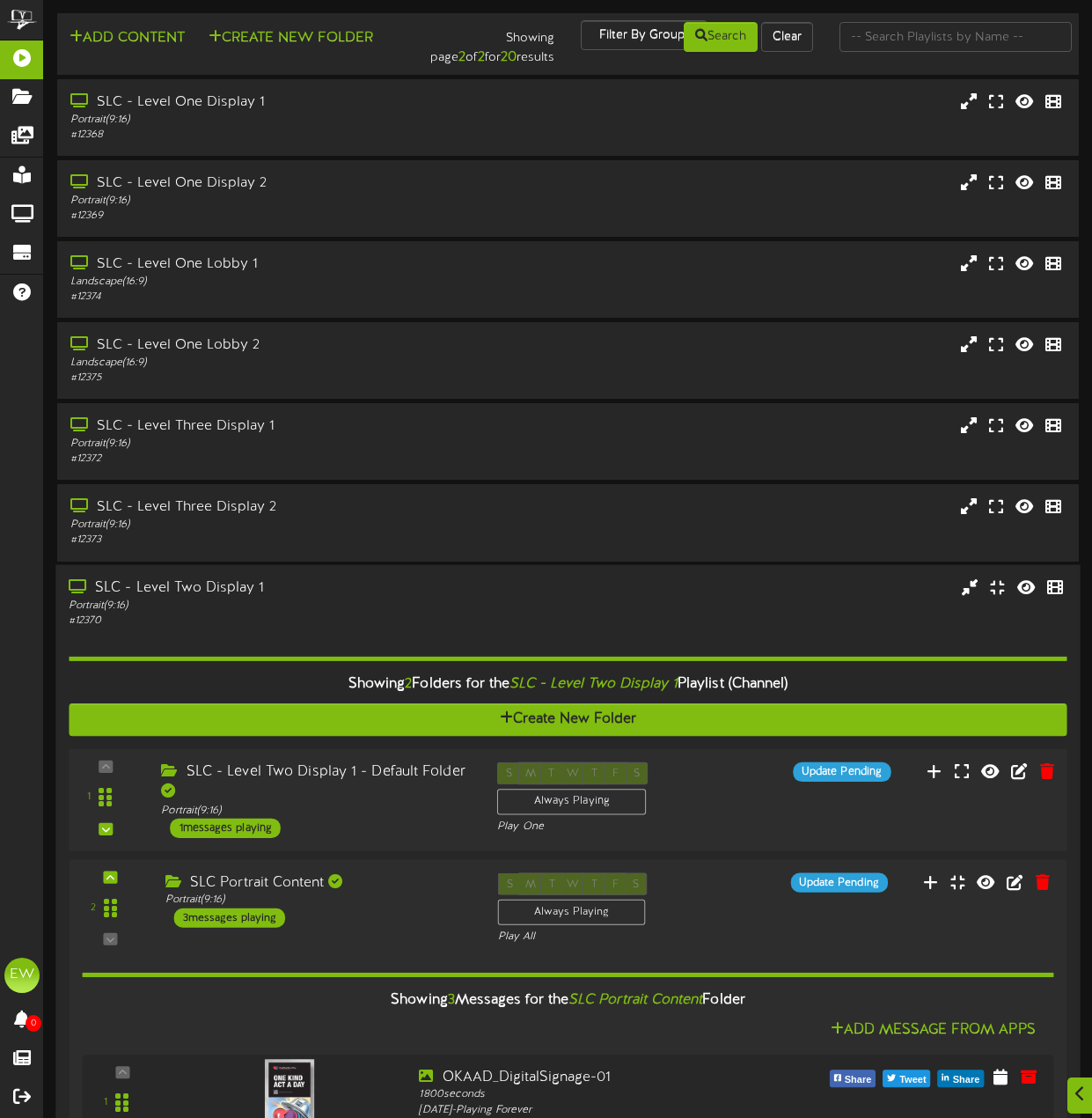
scroll to position [528, 0]
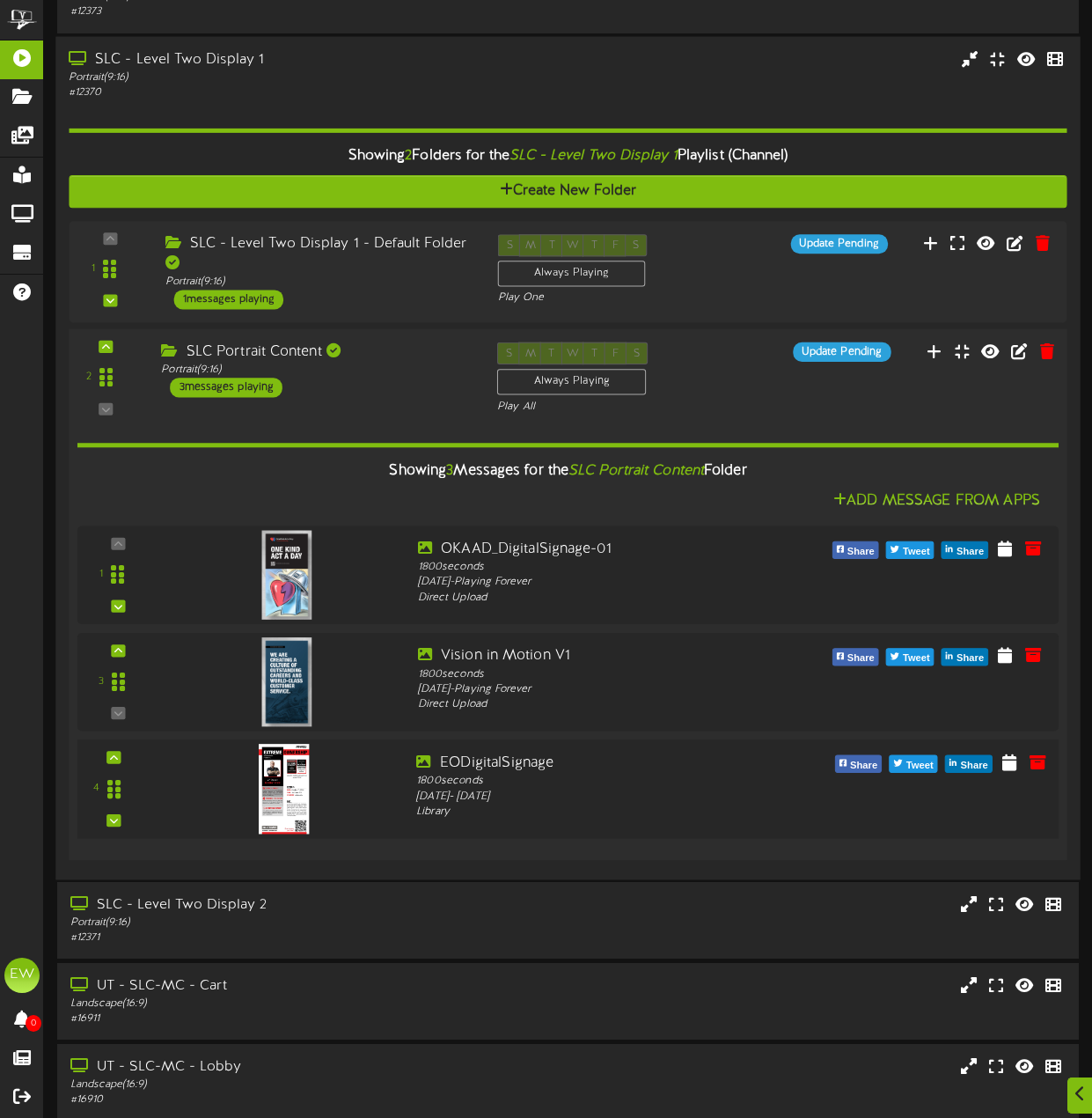
click at [305, 793] on img at bounding box center [284, 787] width 52 height 90
click at [379, 396] on div "SLC Portrait Content Portrait ( 9:16 ) 3 messages playing" at bounding box center [315, 370] width 336 height 56
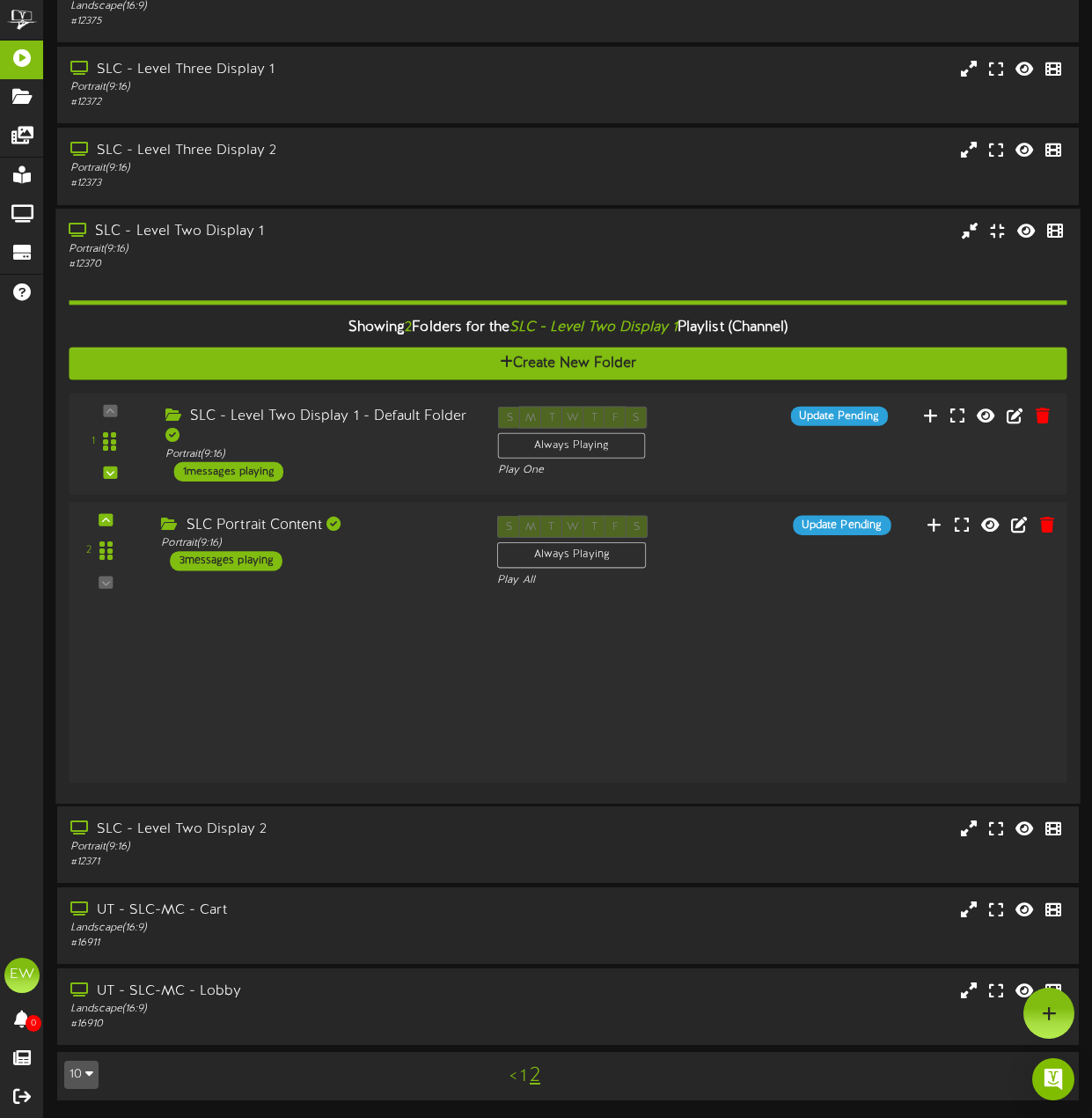
scroll to position [180, 0]
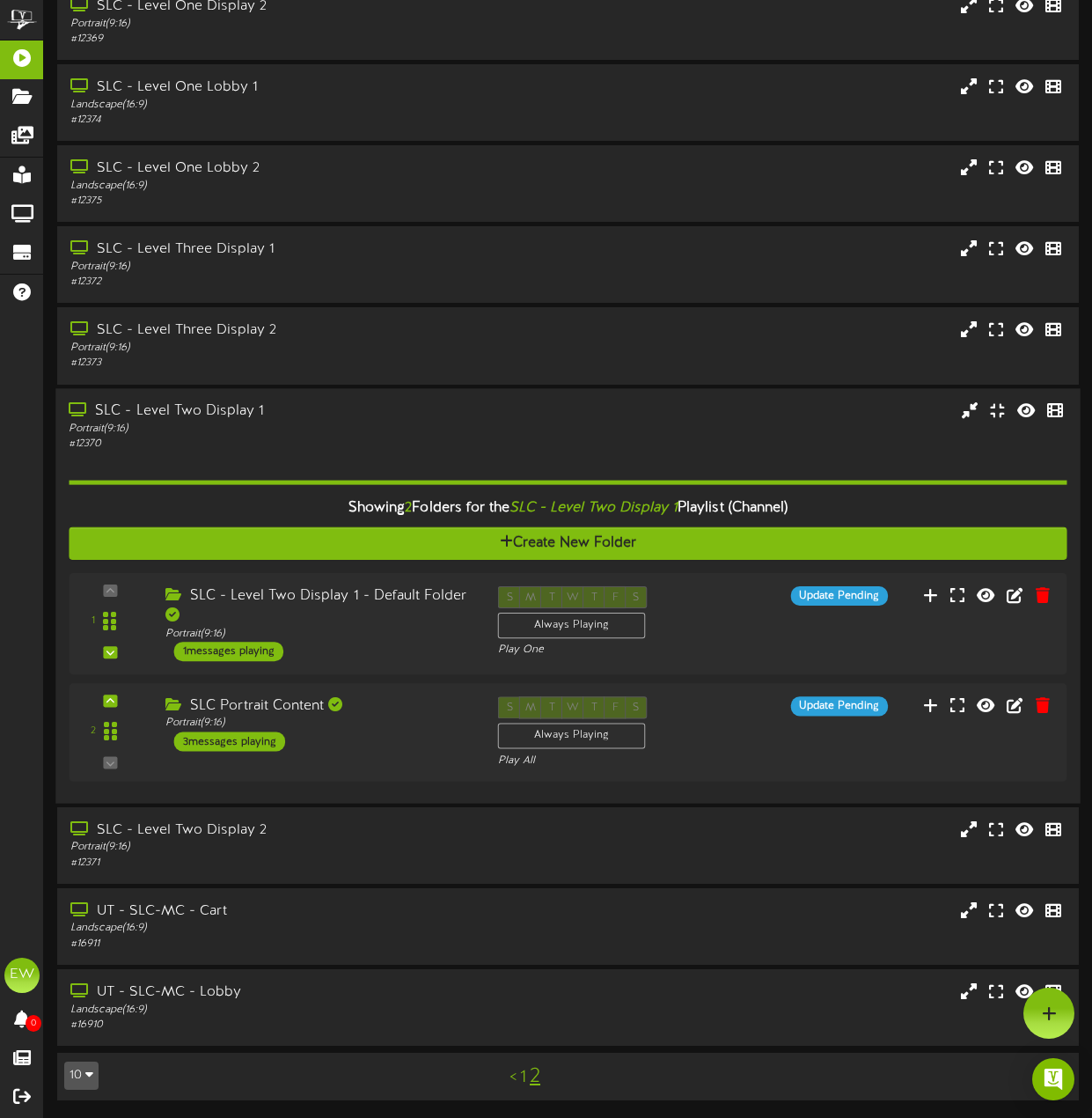
click at [869, 427] on div "SLC - Level Two Display 1 Portrait ( 9:16 ) # 12370" at bounding box center [568, 426] width 1025 height 51
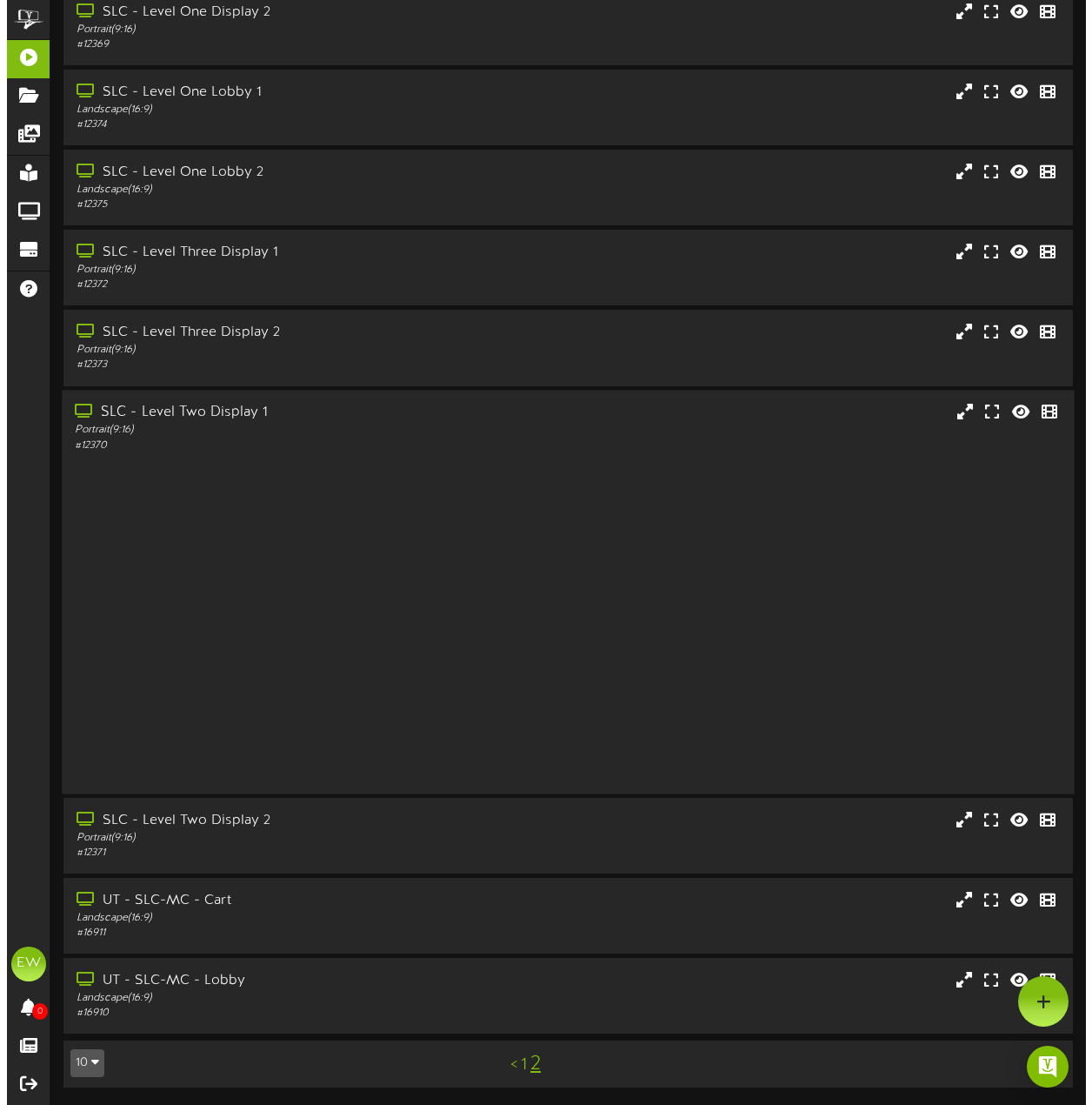
scroll to position [0, 0]
